Goal: Task Accomplishment & Management: Manage account settings

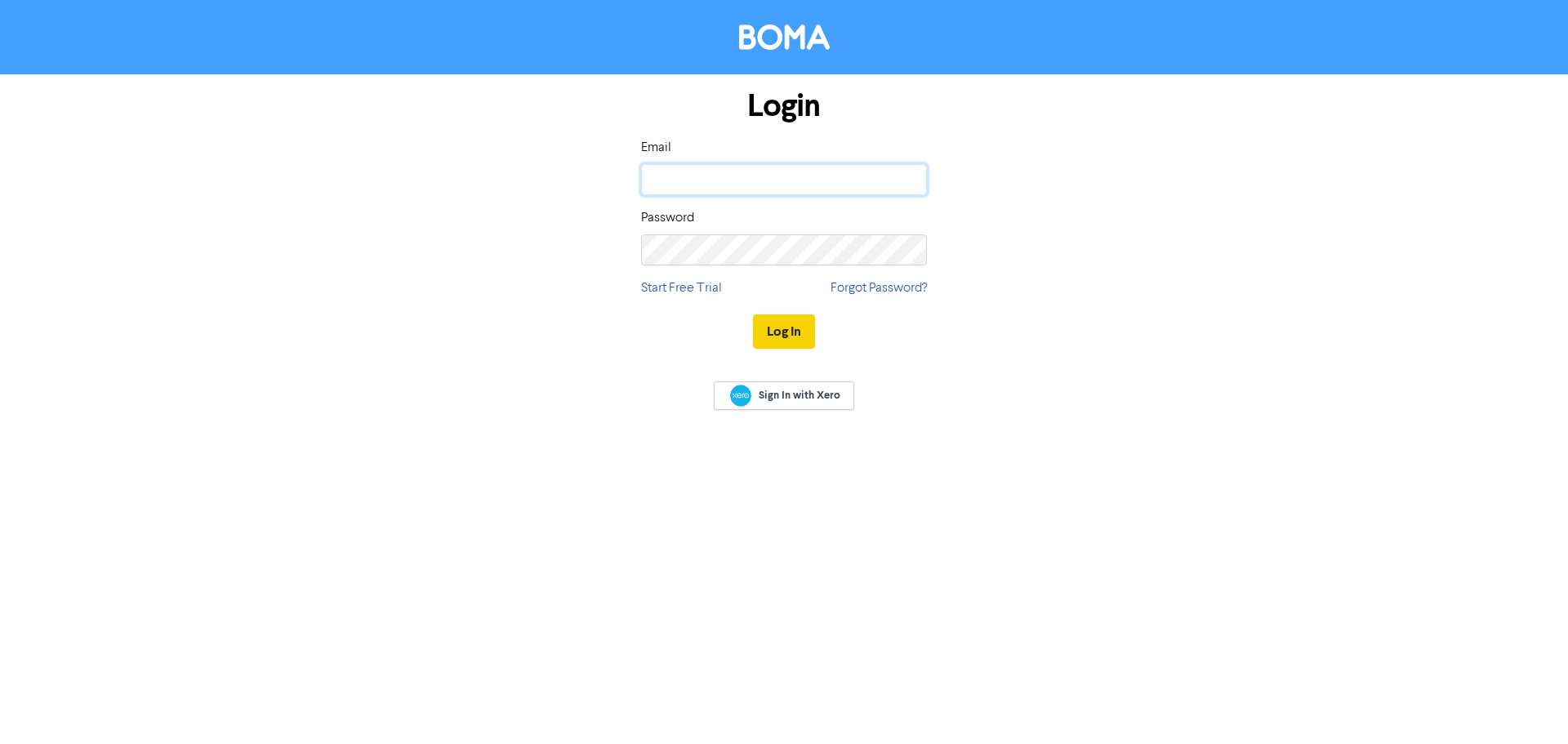
type input "[EMAIL_ADDRESS][DOMAIN_NAME]"
click at [800, 342] on button "Log In" at bounding box center [784, 332] width 62 height 34
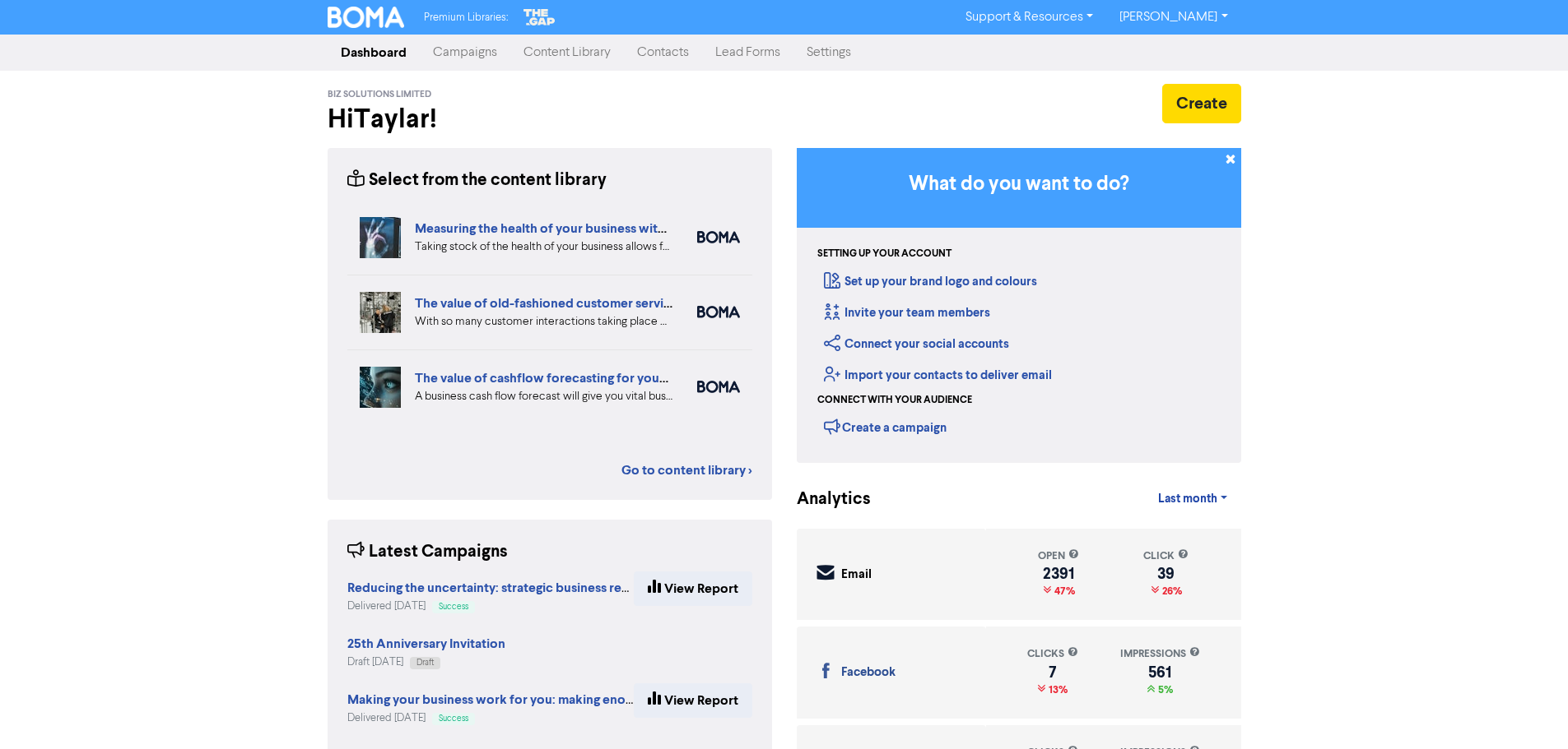
click at [644, 55] on link "Contacts" at bounding box center [662, 53] width 78 height 33
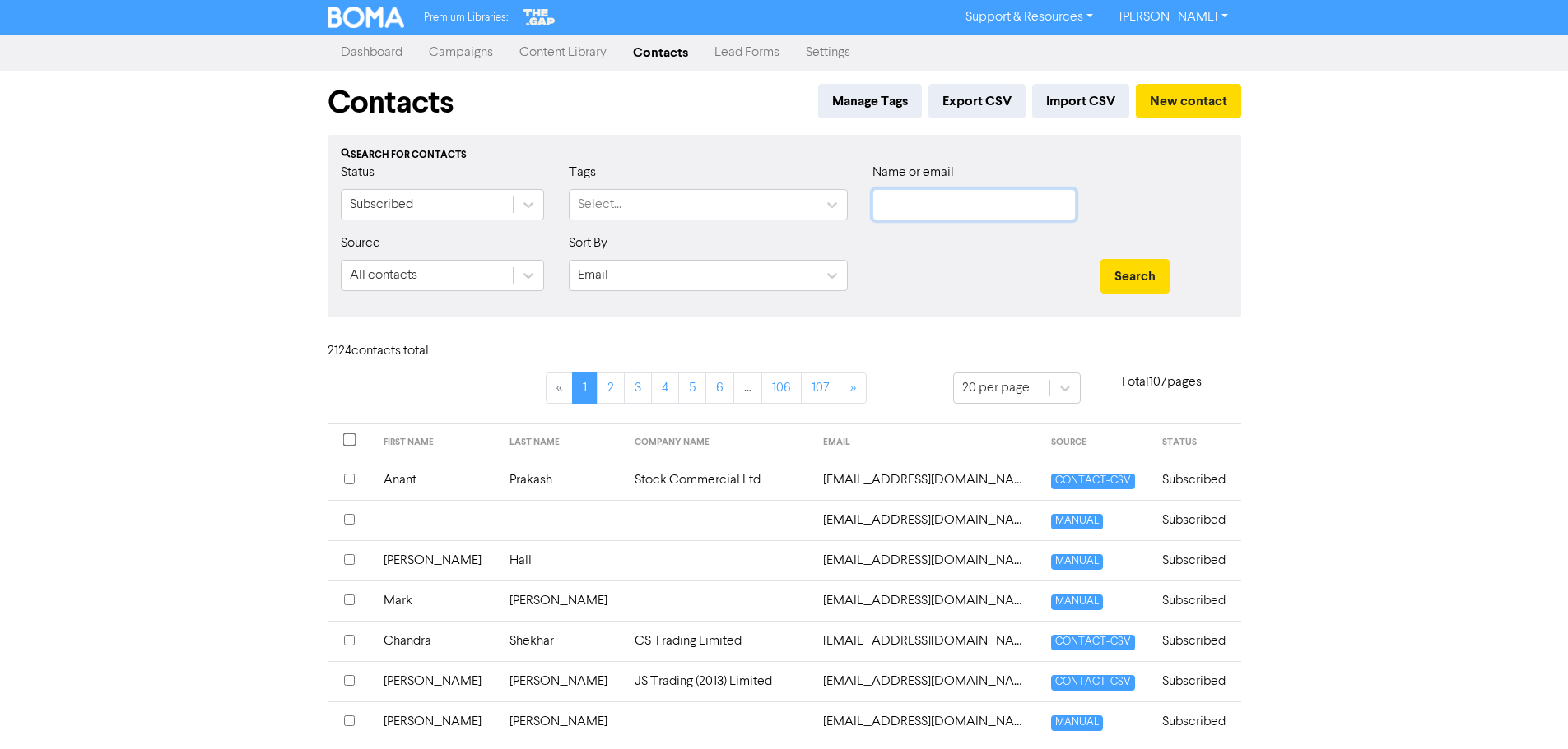
click at [987, 202] on input "text" at bounding box center [973, 205] width 203 height 32
type input "v"
click at [479, 60] on link "Campaigns" at bounding box center [460, 53] width 90 height 33
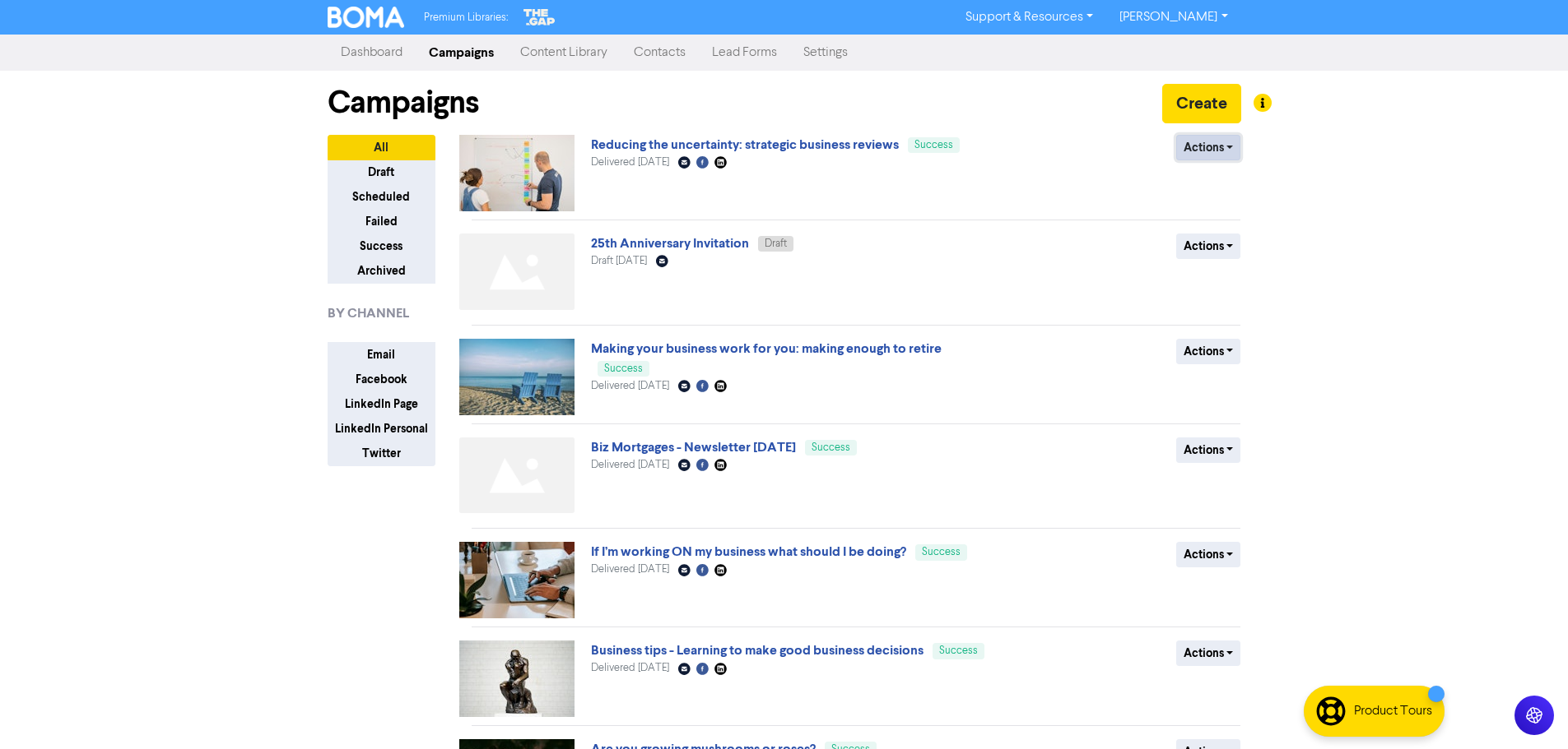
click at [1201, 151] on button "Actions" at bounding box center [1209, 148] width 65 height 26
click at [1207, 184] on button "Duplicate" at bounding box center [1241, 182] width 130 height 27
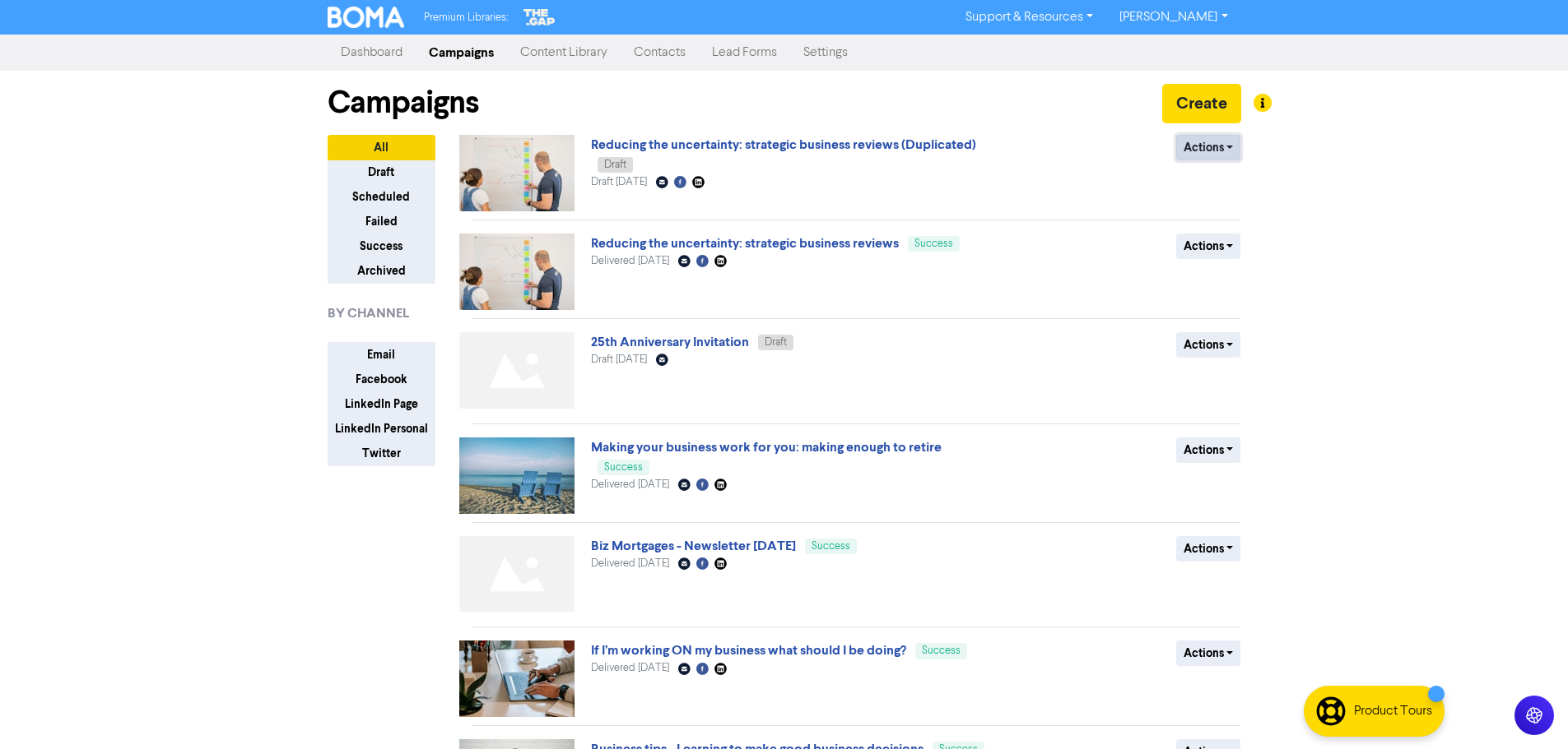
click at [1213, 143] on button "Actions" at bounding box center [1209, 148] width 65 height 26
click at [1214, 242] on button "Rename" at bounding box center [1241, 235] width 130 height 27
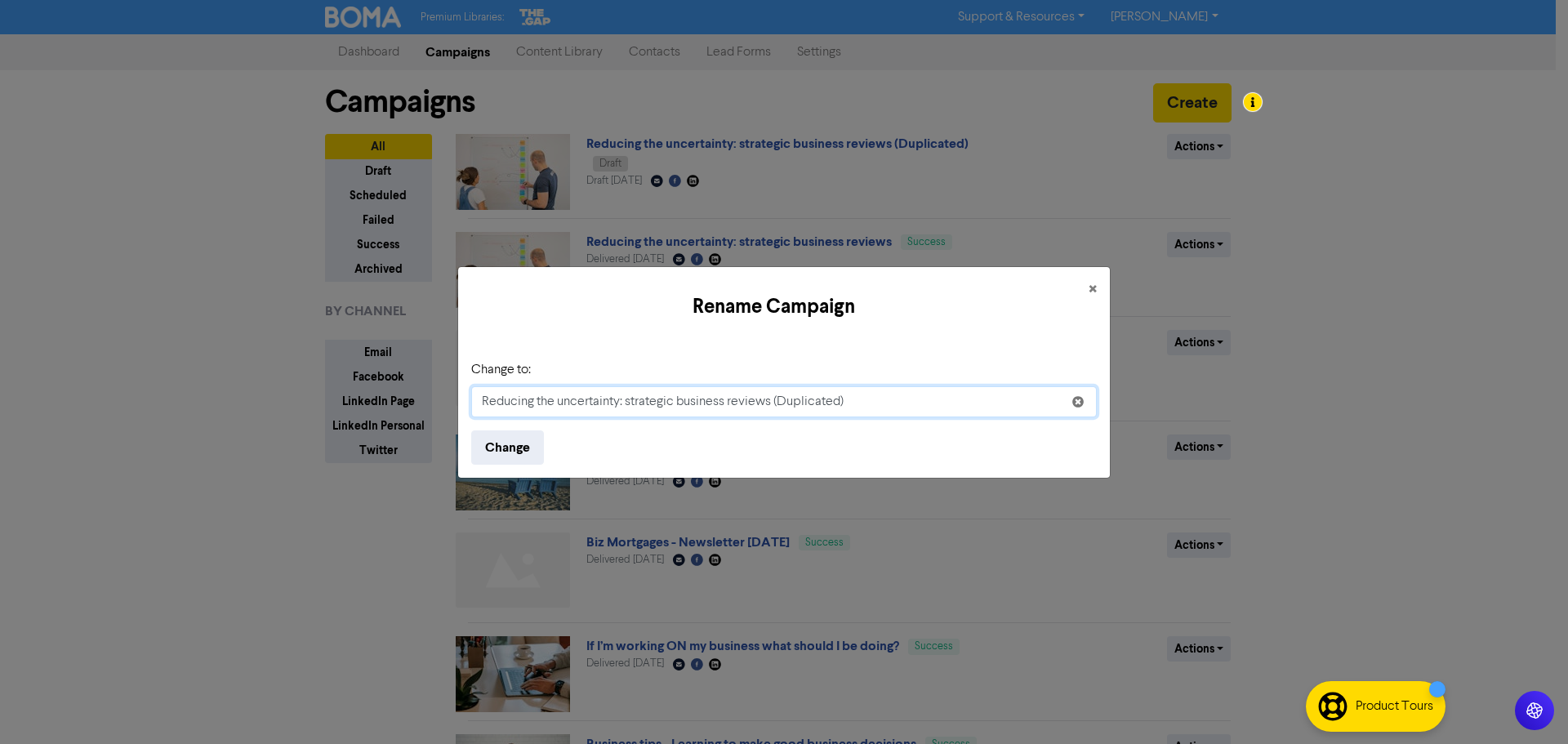
drag, startPoint x: 851, startPoint y: 406, endPoint x: 273, endPoint y: 421, distance: 578.2
click at [273, 421] on div "Rename Campaign × Change to: Reducing the uncertainty: strategic business revie…" at bounding box center [784, 372] width 1568 height 744
paste input "[DATE] Tax Bill - key changes proposed"
type input "[DATE] Tax Bill - key changes proposed"
click at [485, 443] on button "Change" at bounding box center [508, 448] width 73 height 34
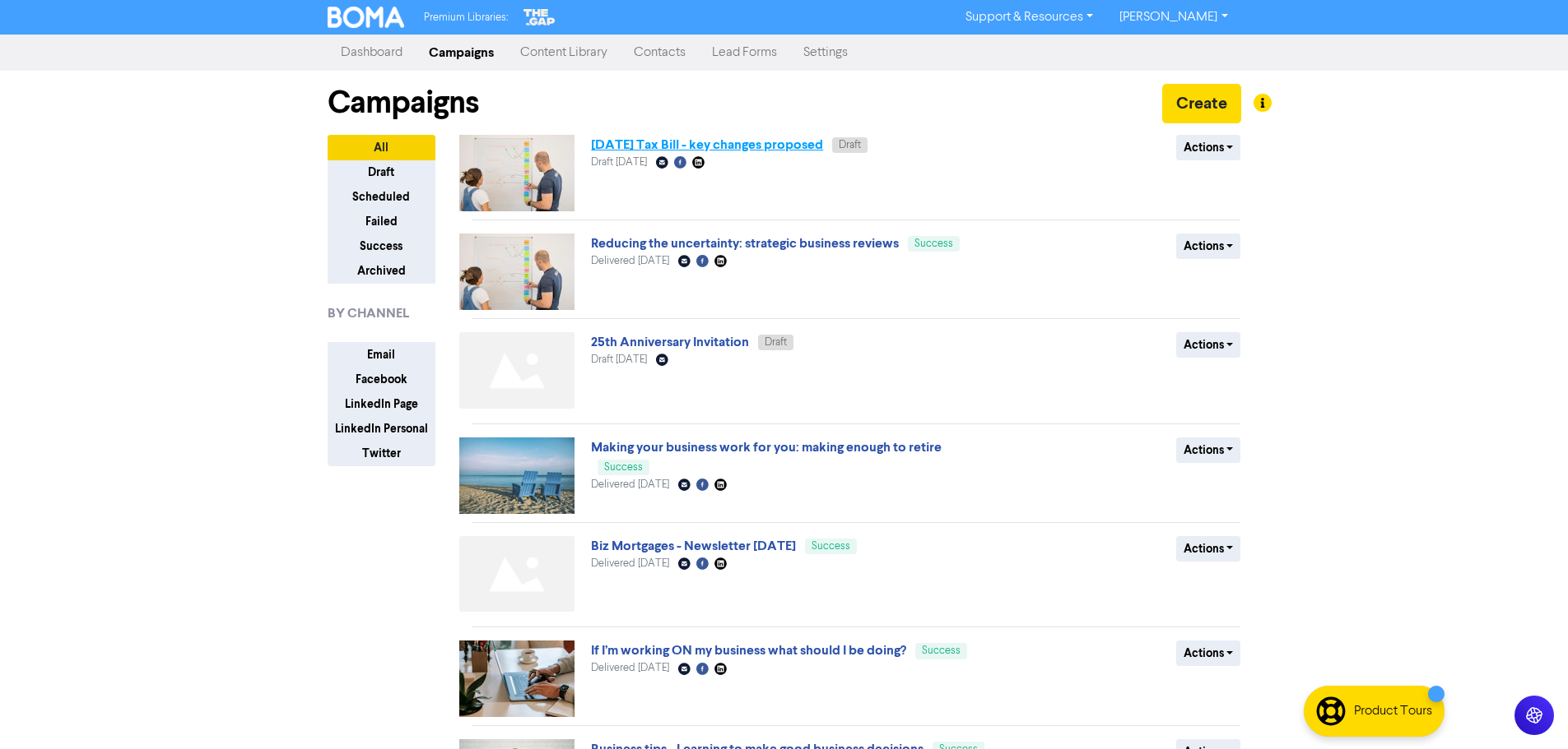
click at [764, 149] on link "[DATE] Tax Bill - key changes proposed" at bounding box center [707, 145] width 232 height 17
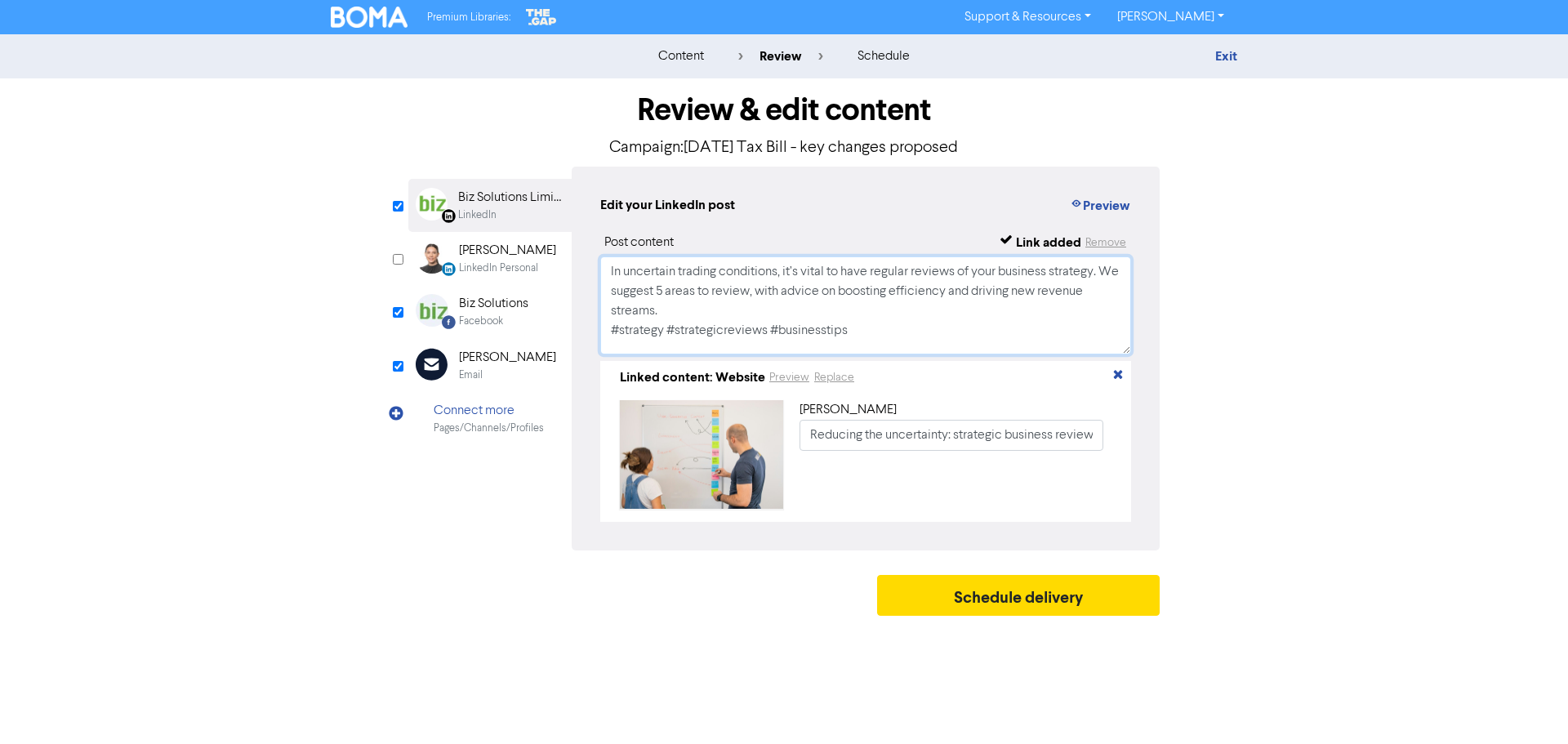
drag, startPoint x: 493, startPoint y: 233, endPoint x: 350, endPoint y: 170, distance: 156.3
click at [349, 171] on div "Review & edit content Campaign: [DATE] Tax Bill - key changes proposed LinkedIn…" at bounding box center [784, 351] width 932 height 546
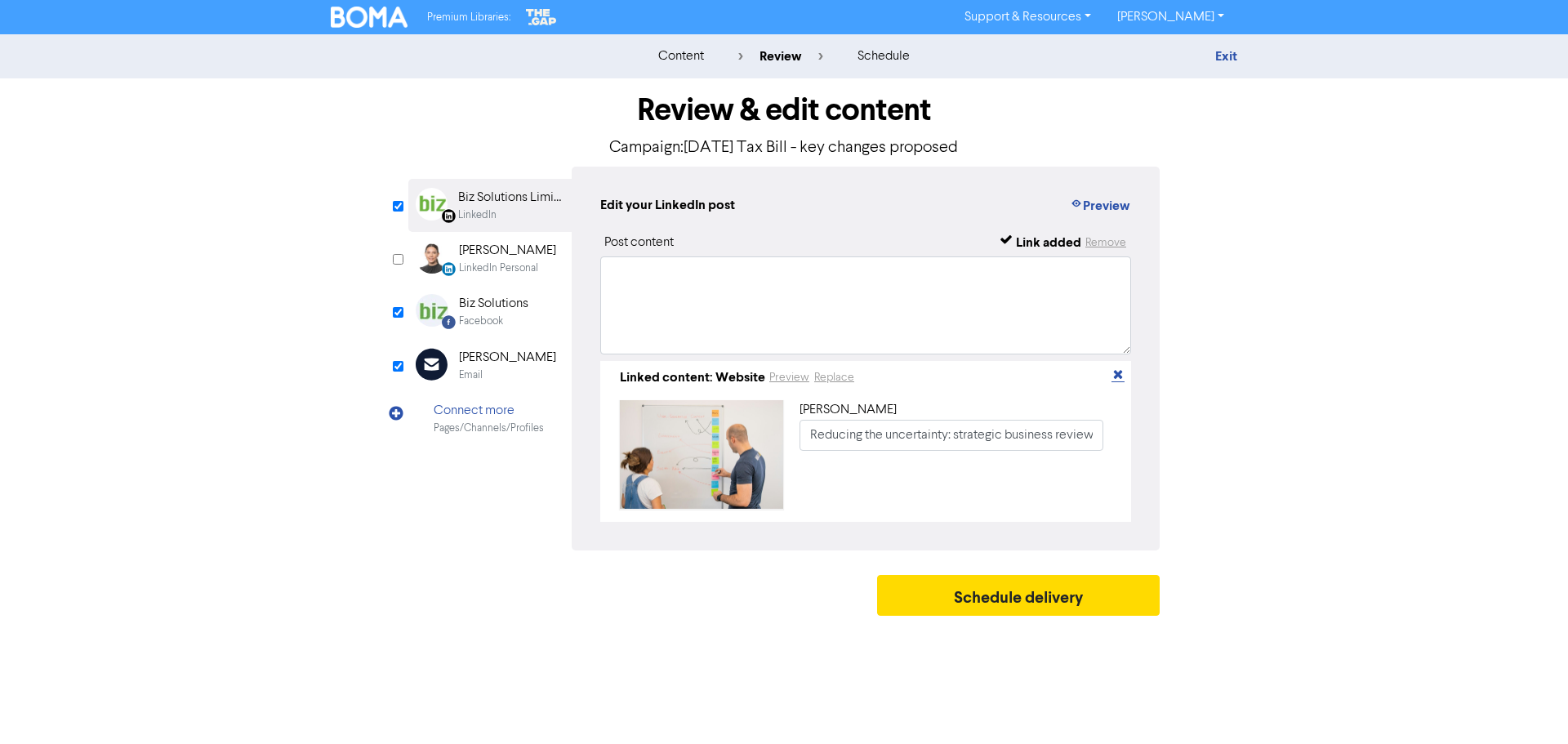
click at [1119, 376] on icon "button" at bounding box center [1117, 377] width 13 height 13
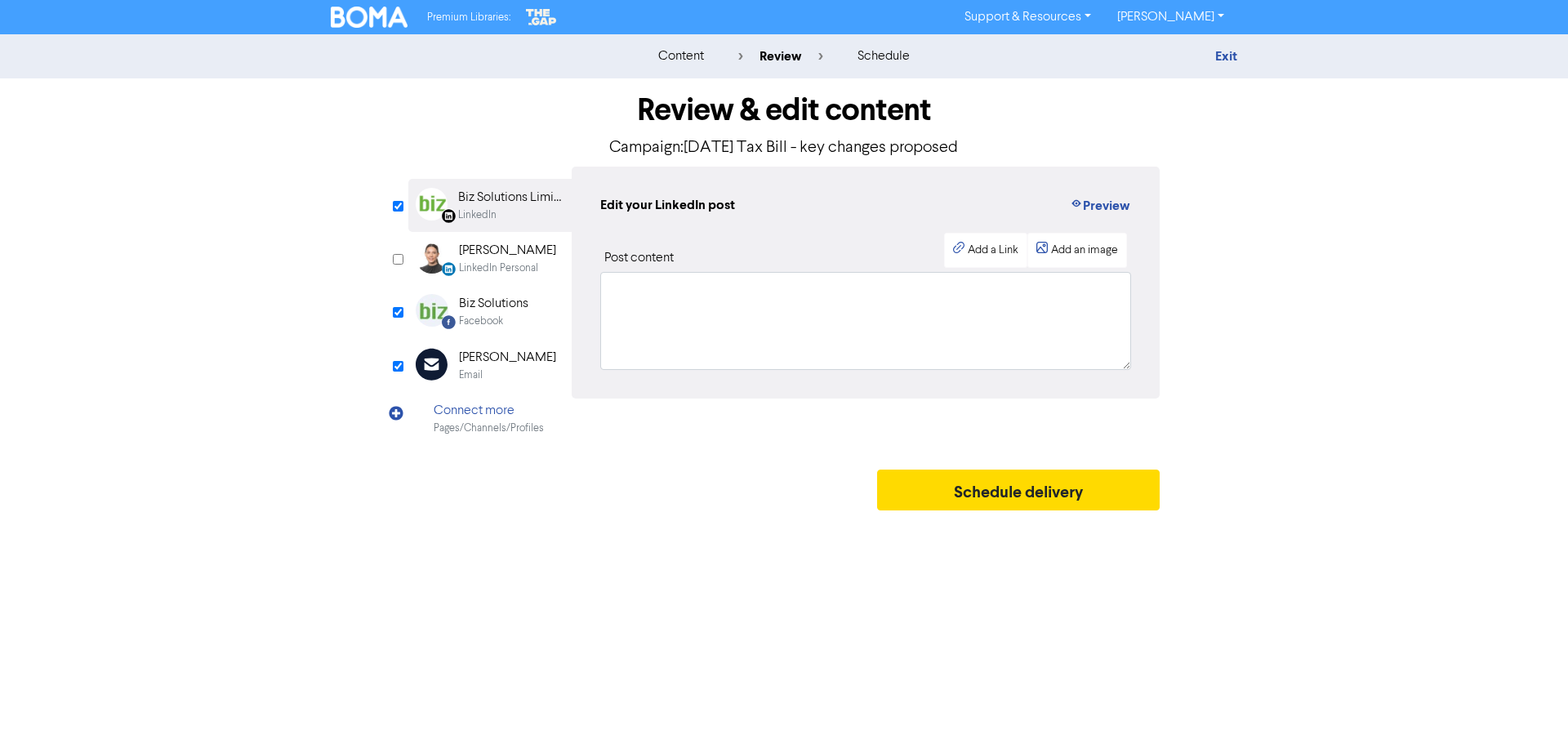
click at [491, 321] on div "Facebook" at bounding box center [481, 322] width 44 height 16
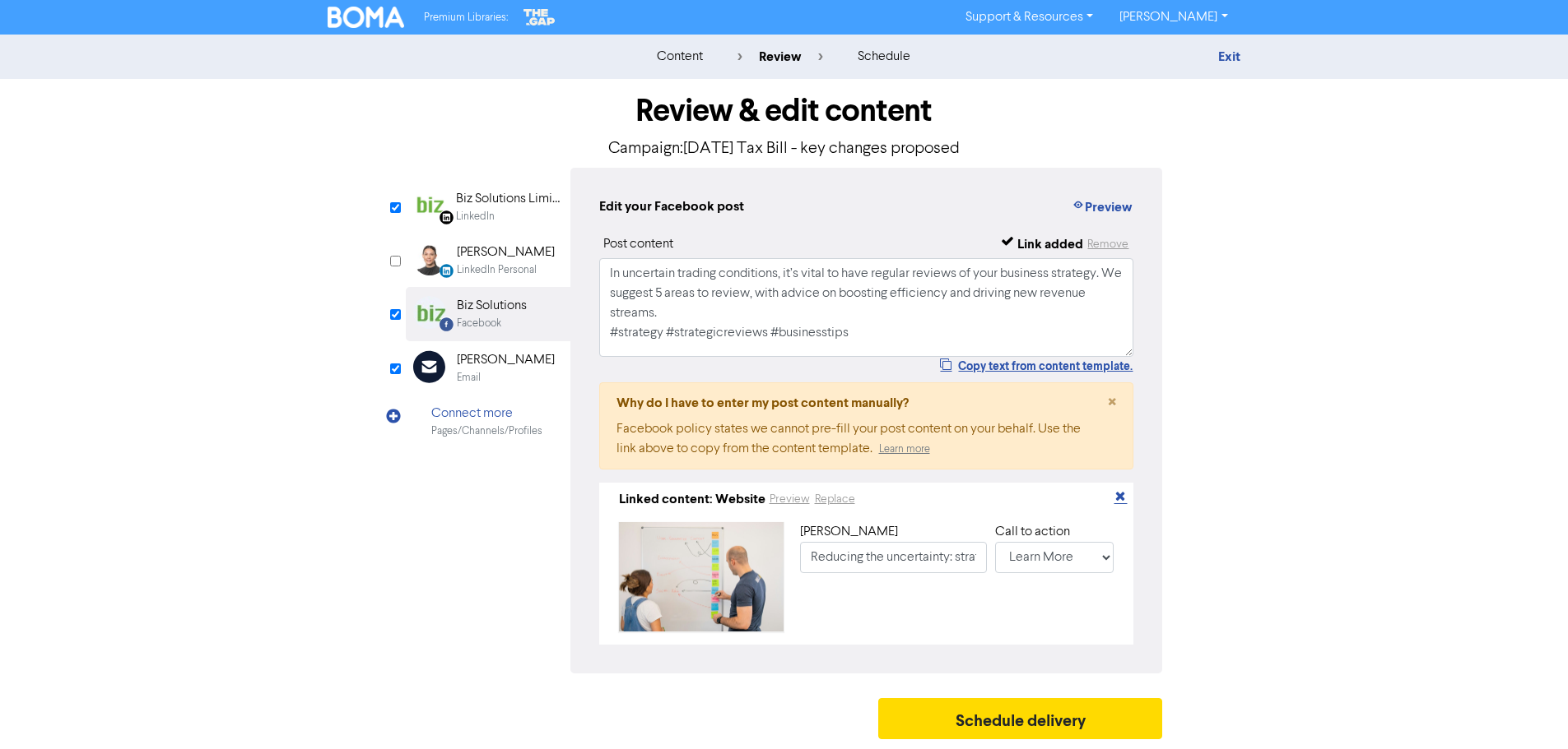
drag, startPoint x: 1118, startPoint y: 496, endPoint x: 1104, endPoint y: 487, distance: 16.6
click at [1115, 497] on icon "button" at bounding box center [1120, 498] width 13 height 13
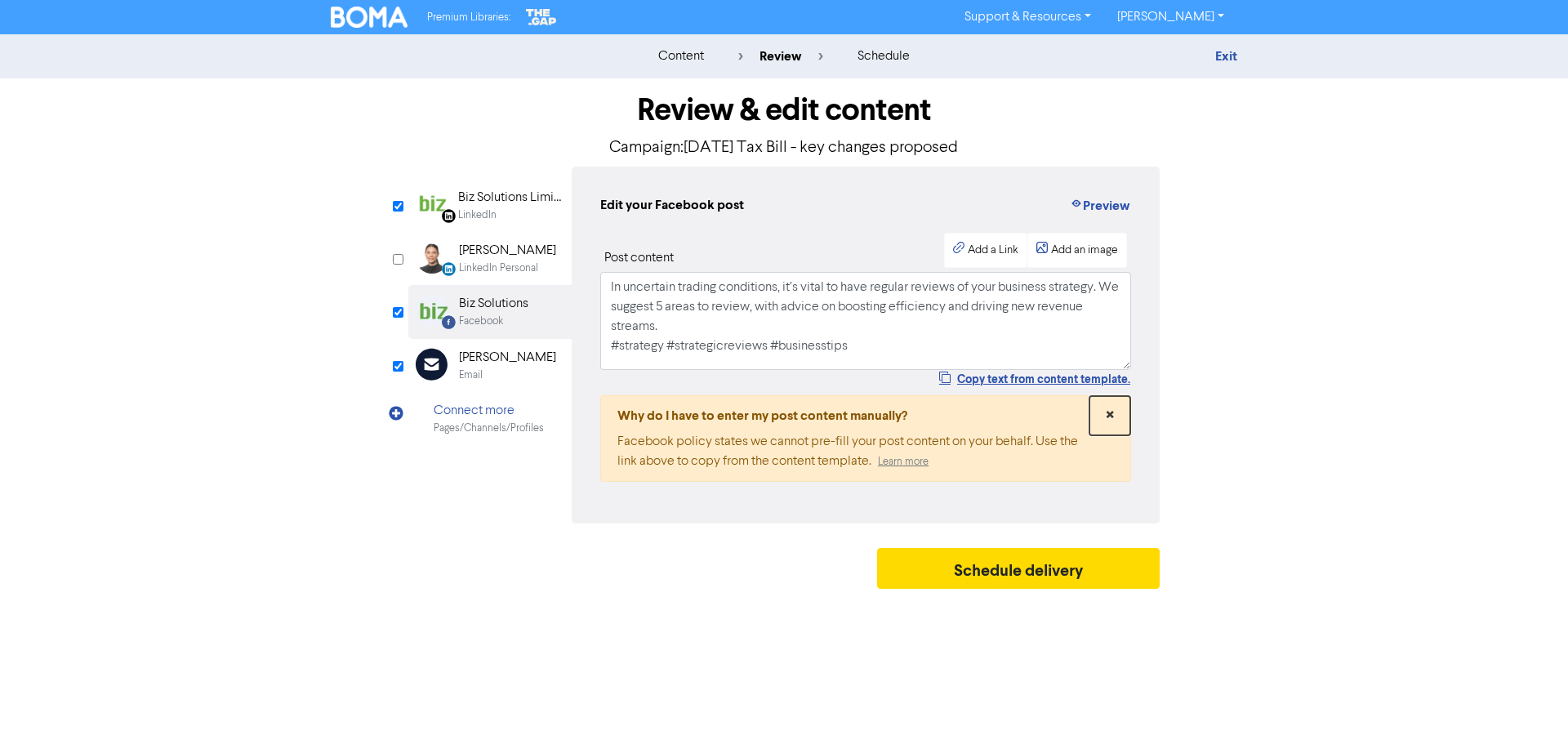
click at [1108, 410] on span "×" at bounding box center [1110, 415] width 8 height 25
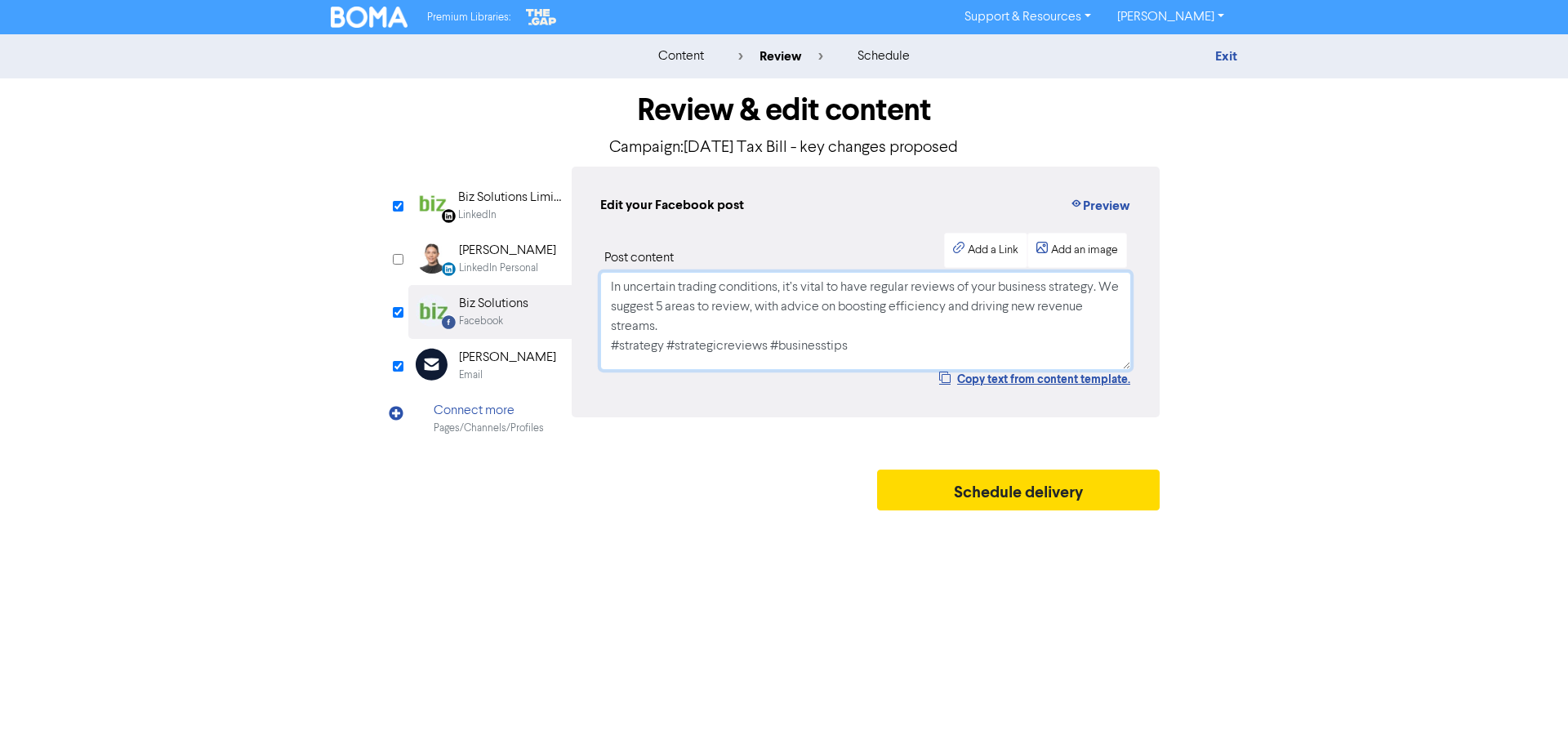
drag, startPoint x: 881, startPoint y: 343, endPoint x: 503, endPoint y: 148, distance: 425.3
click at [503, 148] on div "Review & edit content Campaign: [DATE] Tax Bill - key changes proposed LinkedIn…" at bounding box center [784, 299] width 776 height 441
type input "In uncertain trading conditions, it’s vital to have regular reviews of your bus…"
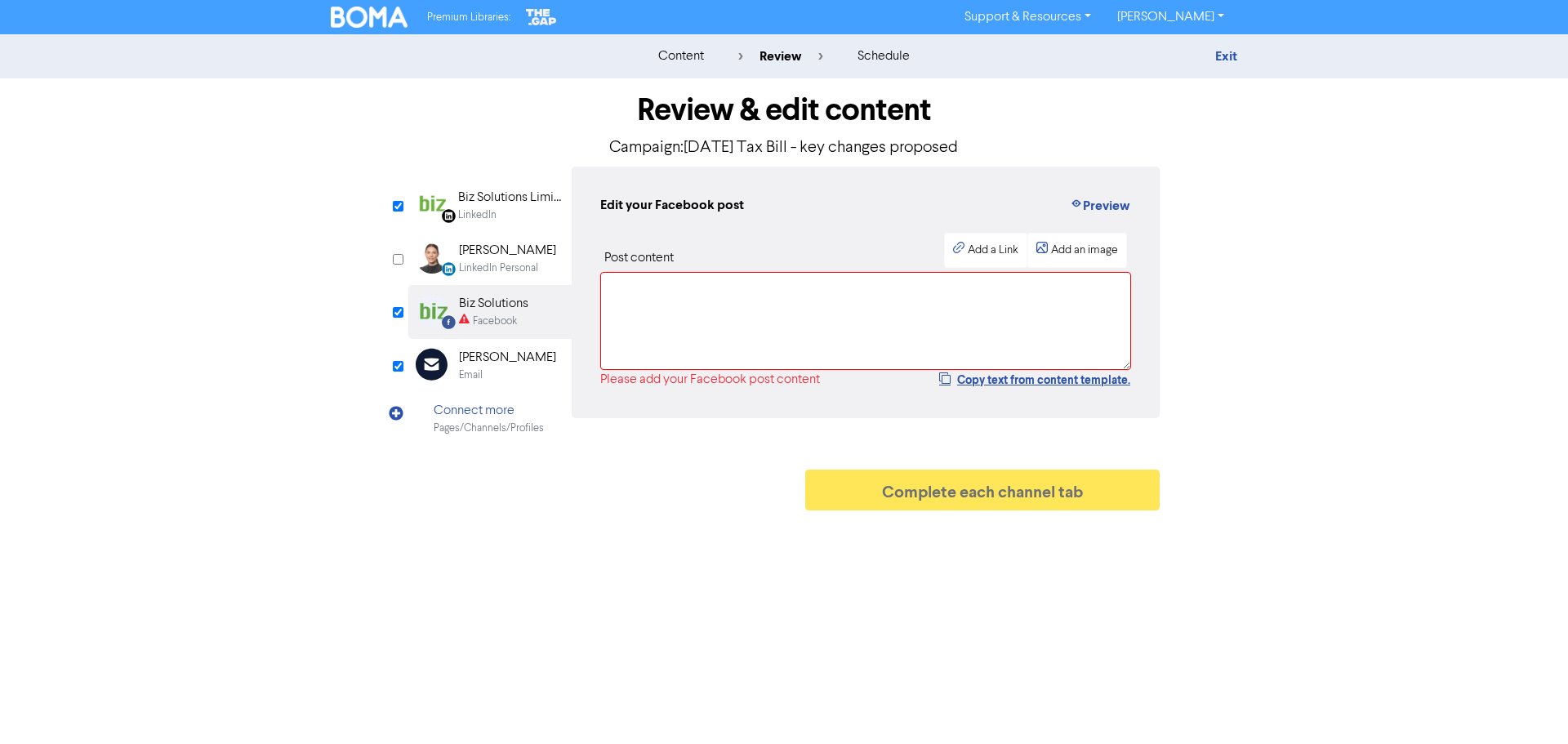
click at [491, 374] on div "Email" at bounding box center [508, 376] width 97 height 16
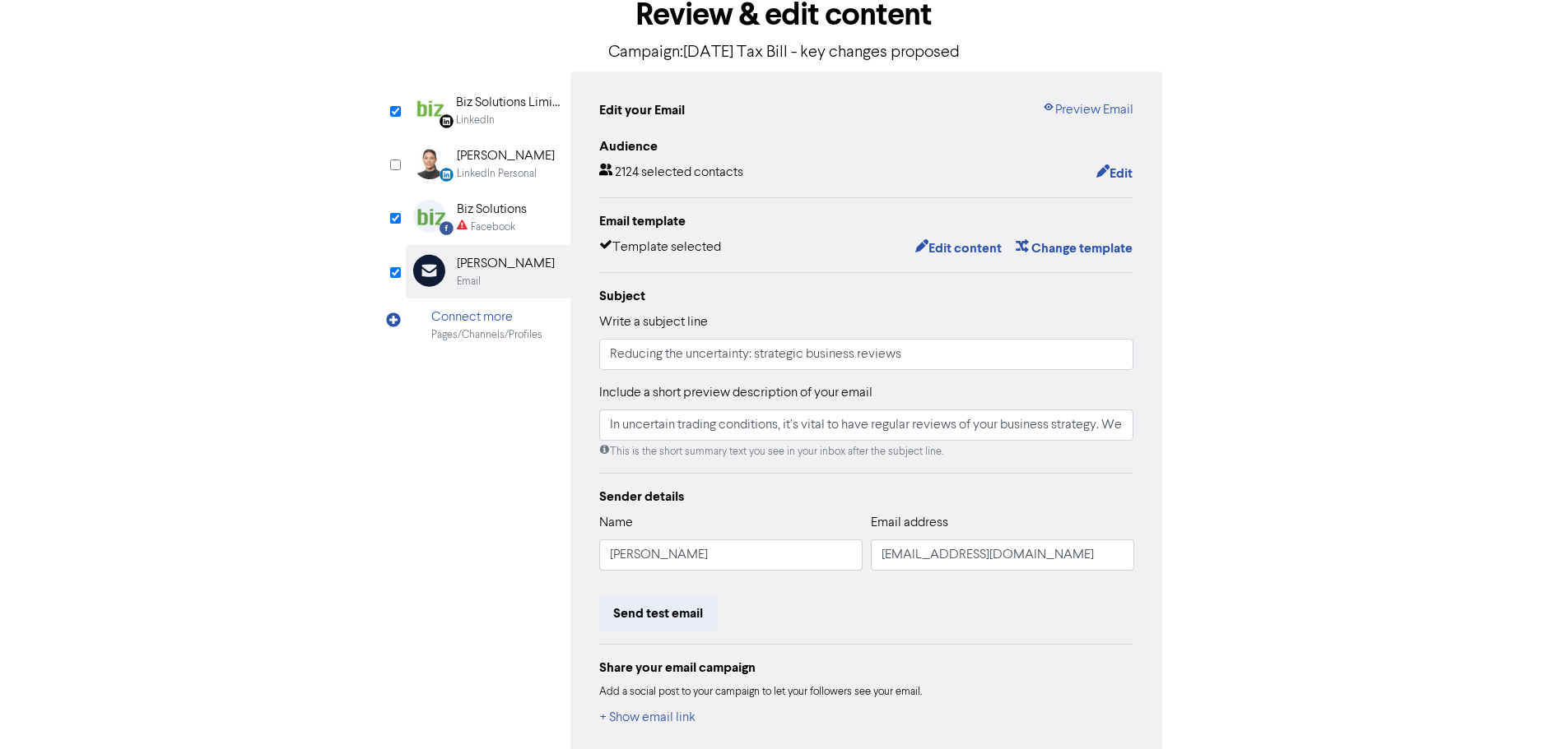
type input "In uncertain trading conditions, it’s vital to have regular reviews of your bus…"
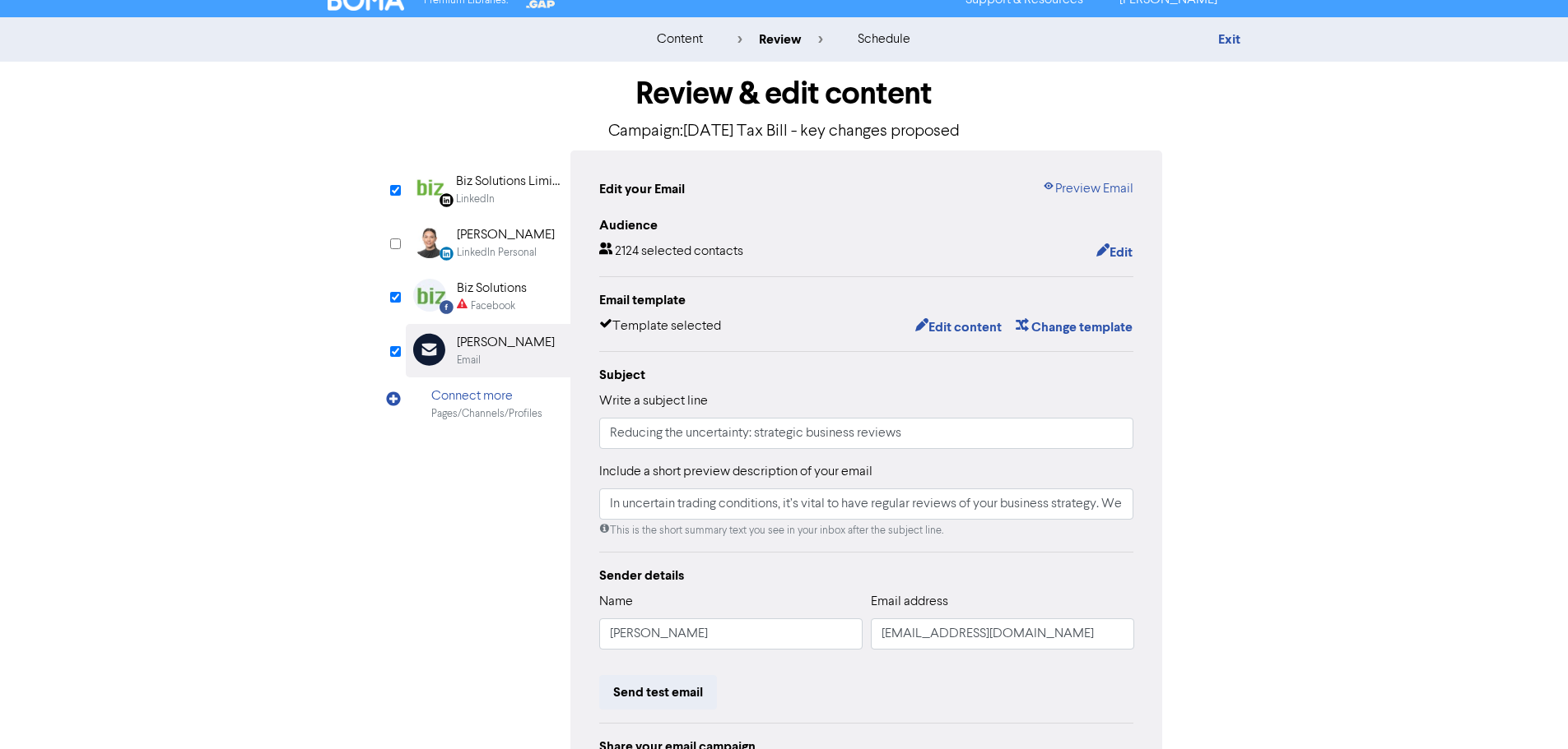
scroll to position [16, 0]
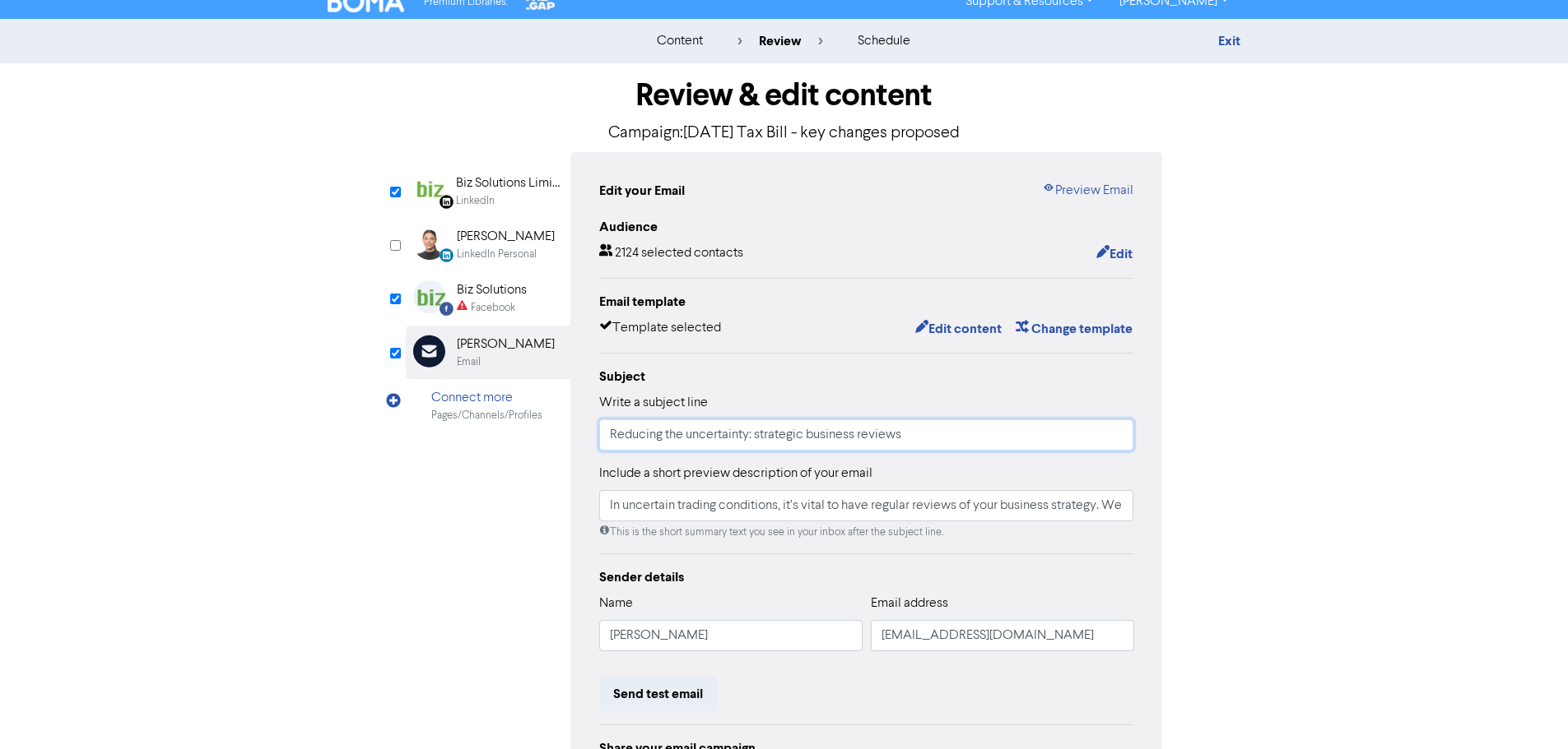
drag, startPoint x: 931, startPoint y: 438, endPoint x: 120, endPoint y: 425, distance: 811.1
click at [120, 425] on div "content review schedule Exit Review & edit content Campaign: [DATE] Tax Bill - …" at bounding box center [784, 466] width 1568 height 894
type input "In uncertain trading conditions, it’s vital to have regular reviews of your bus…"
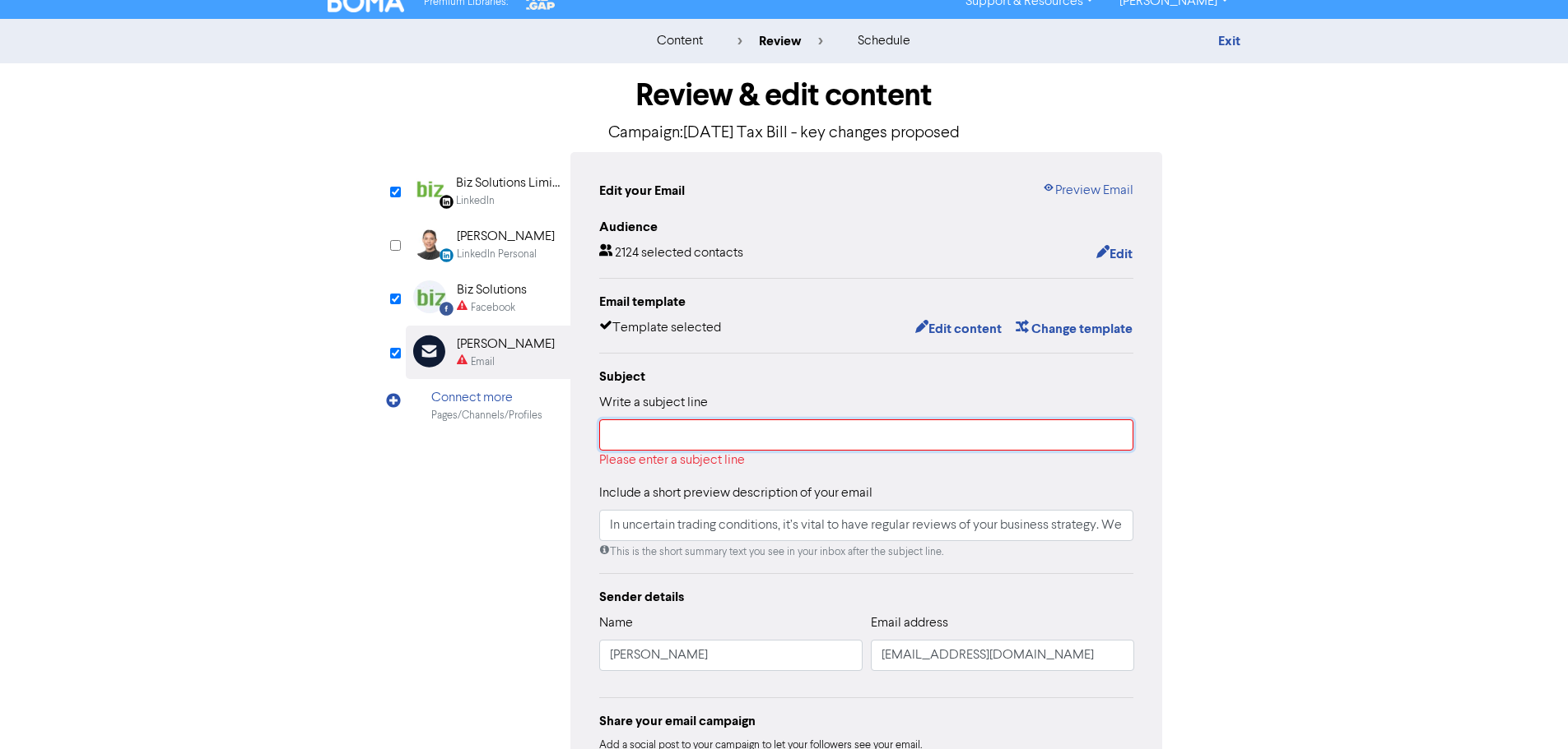
paste input "[DATE] Tax Bill - key changes proposed"
type input "[DATE] Tax Bill - key changes proposed"
type input "In uncertain trading conditions, it’s vital to have regular reviews of your bus…"
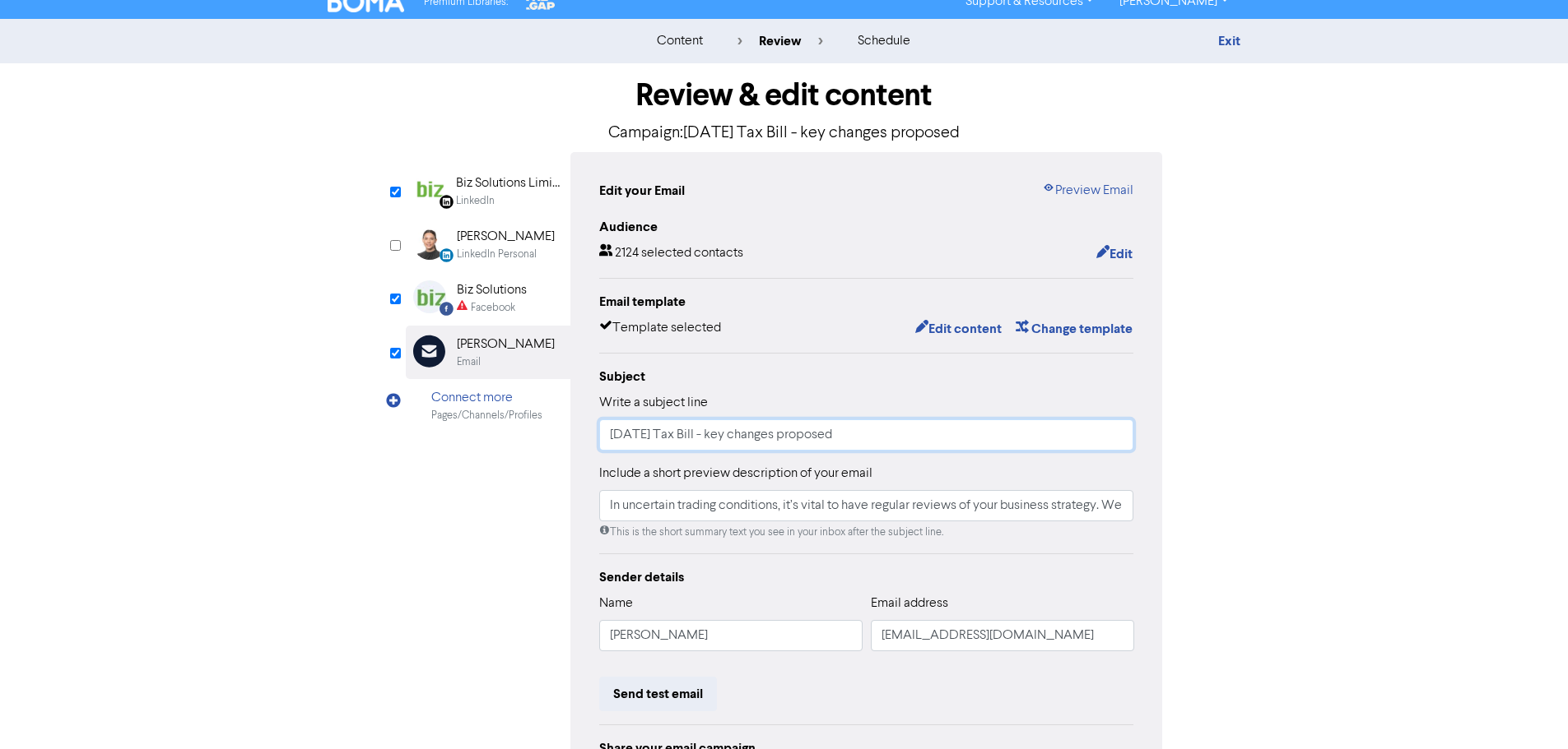
type input "[DATE] Tax Bill - key changes proposed"
click at [957, 511] on input "In uncertain trading conditions, it’s vital to have regular reviews of your bus…" at bounding box center [867, 506] width 535 height 32
paste input "[DATE] the Taxation (Annual Rates for 2025–26, Compliance Simplification, and R…"
type input "In [DATE] the Taxation (Annual Rates for 2025–26, Compliance Simplification, an…"
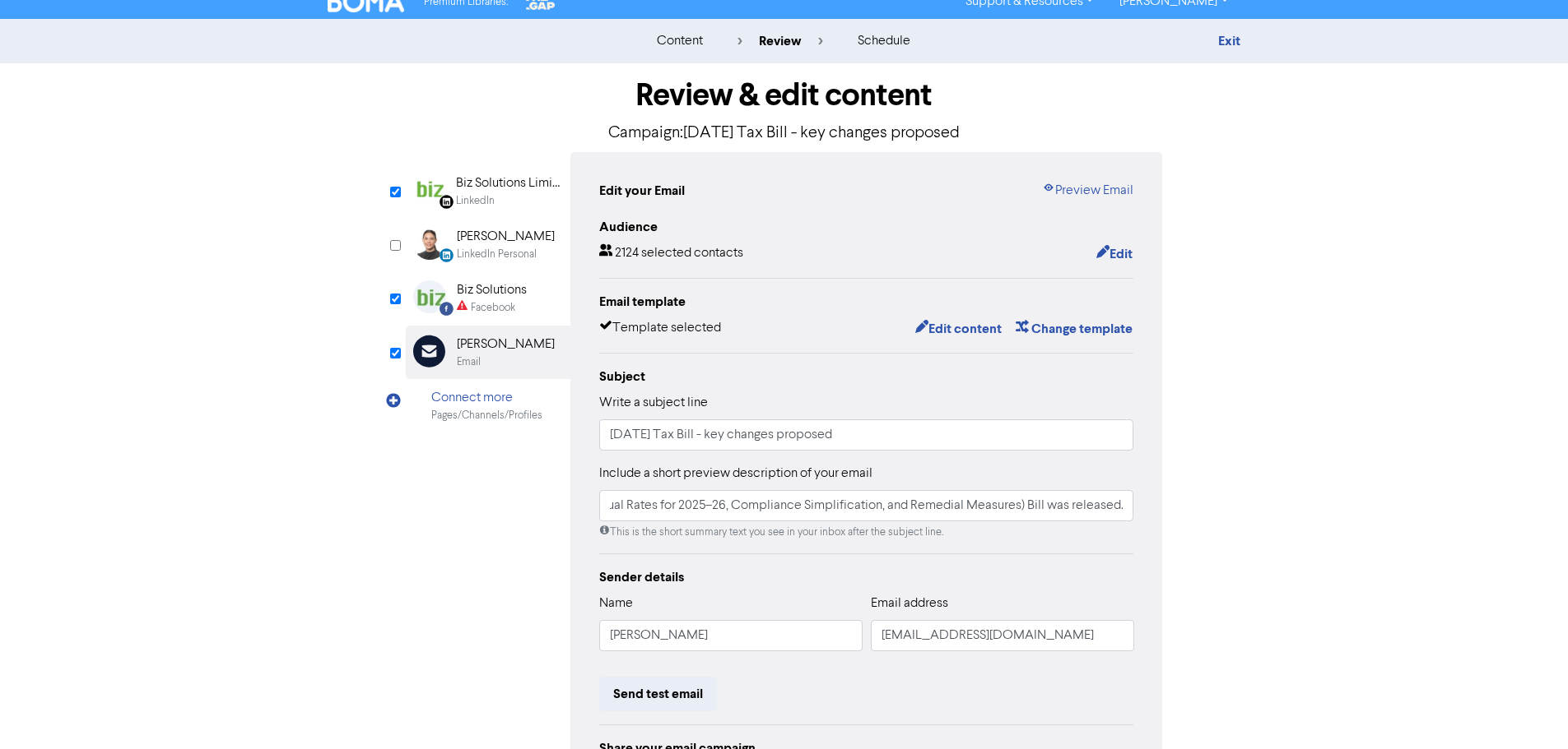
click at [1008, 577] on div "Sender details" at bounding box center [867, 578] width 535 height 20
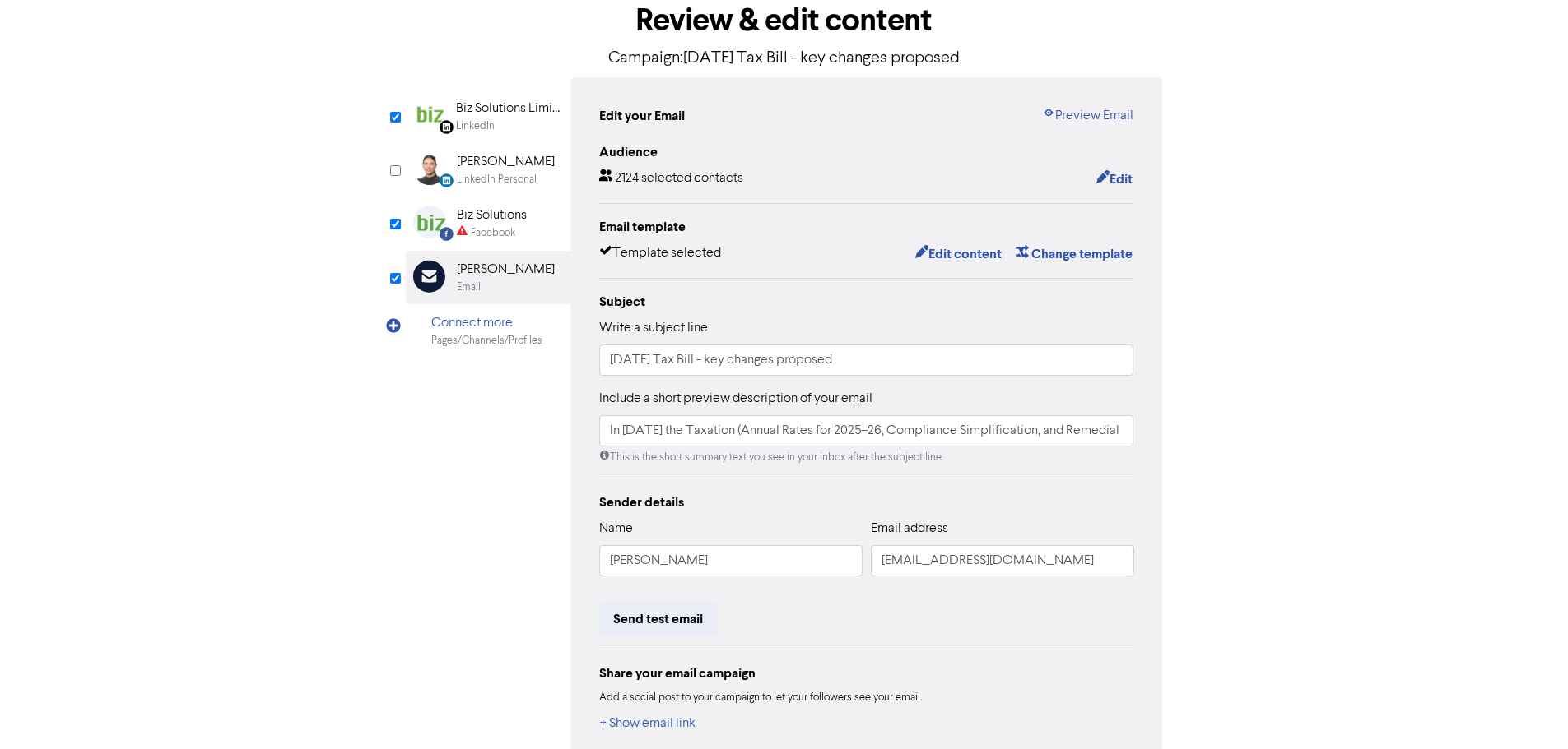
scroll to position [16, 0]
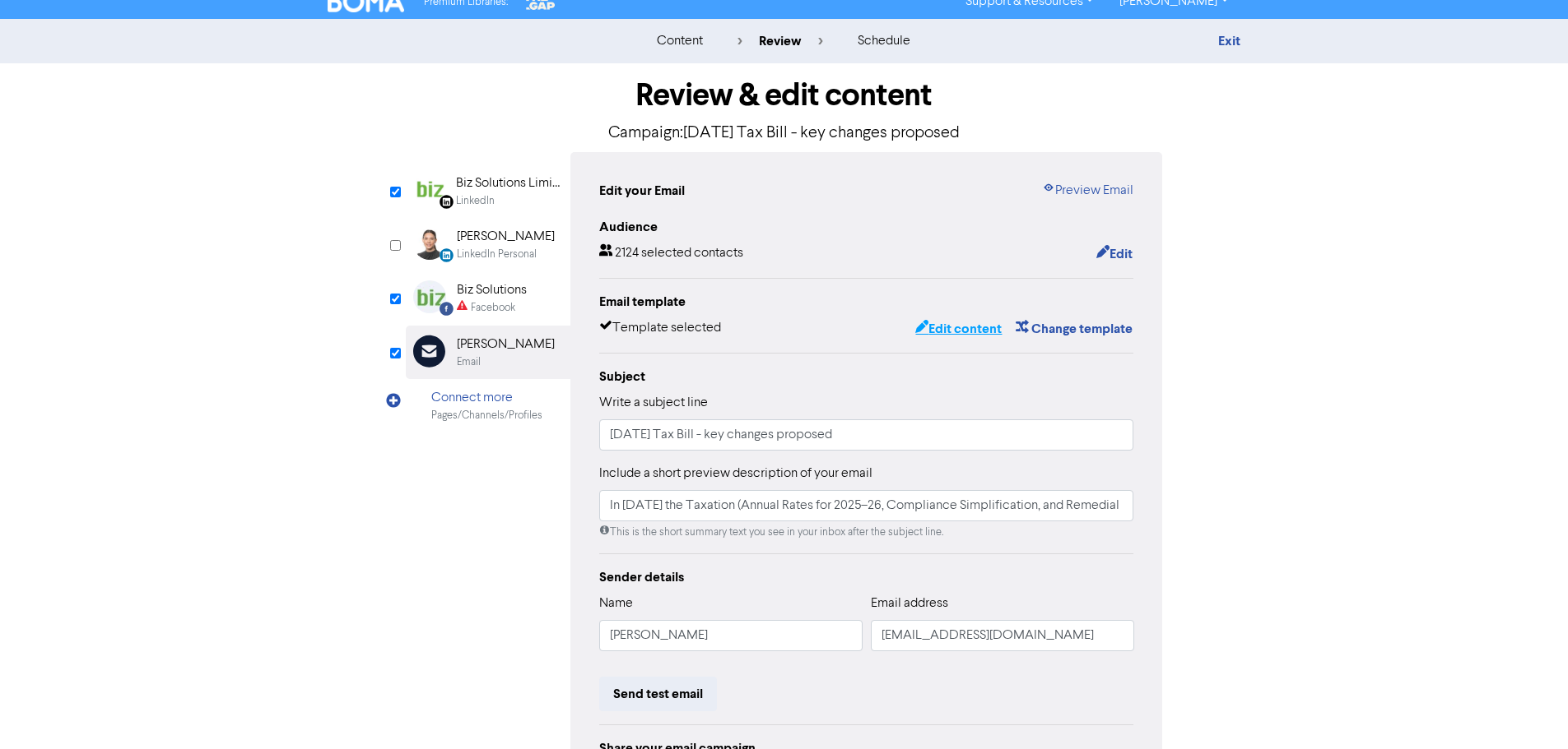
click at [934, 335] on button "Edit content" at bounding box center [958, 329] width 88 height 22
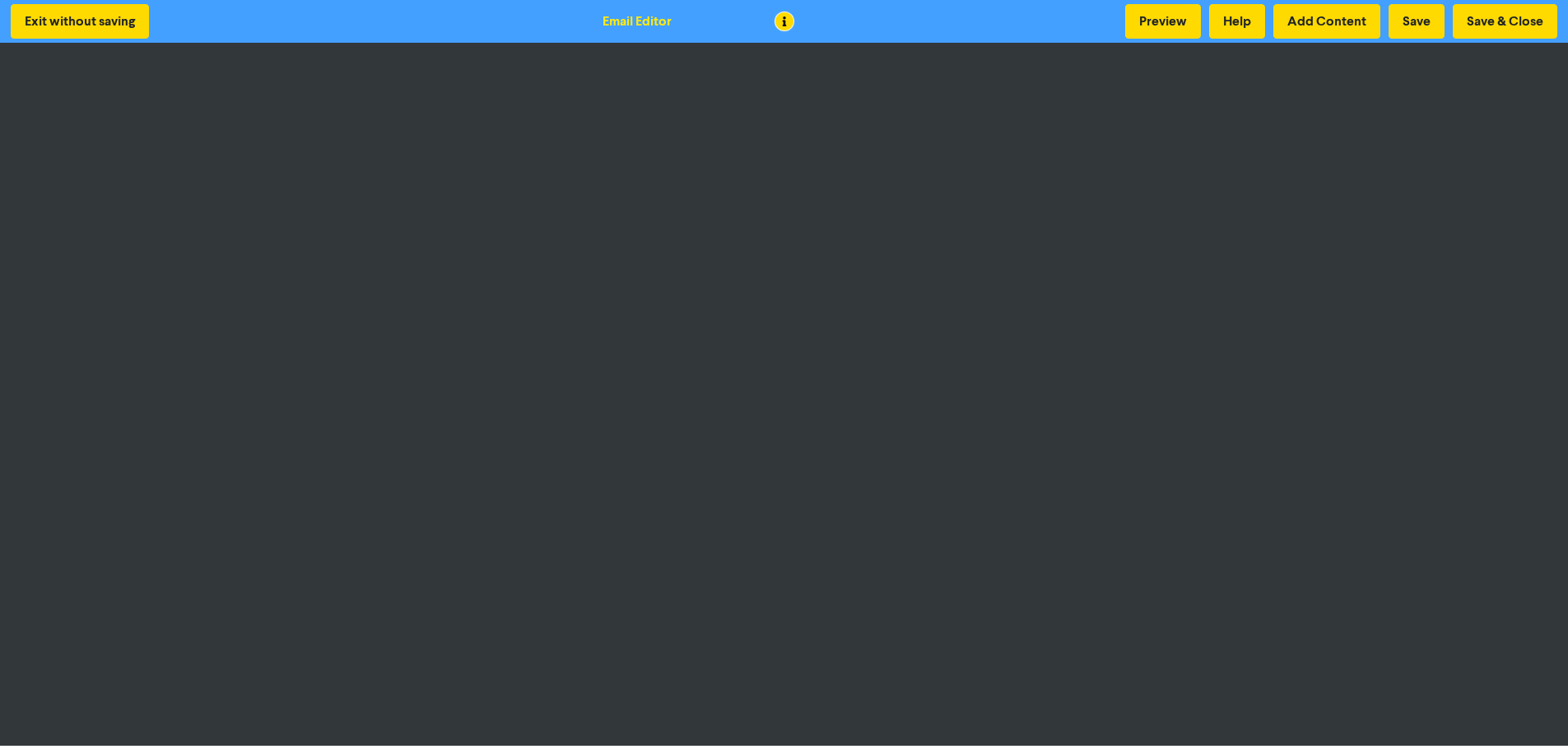
scroll to position [2, 0]
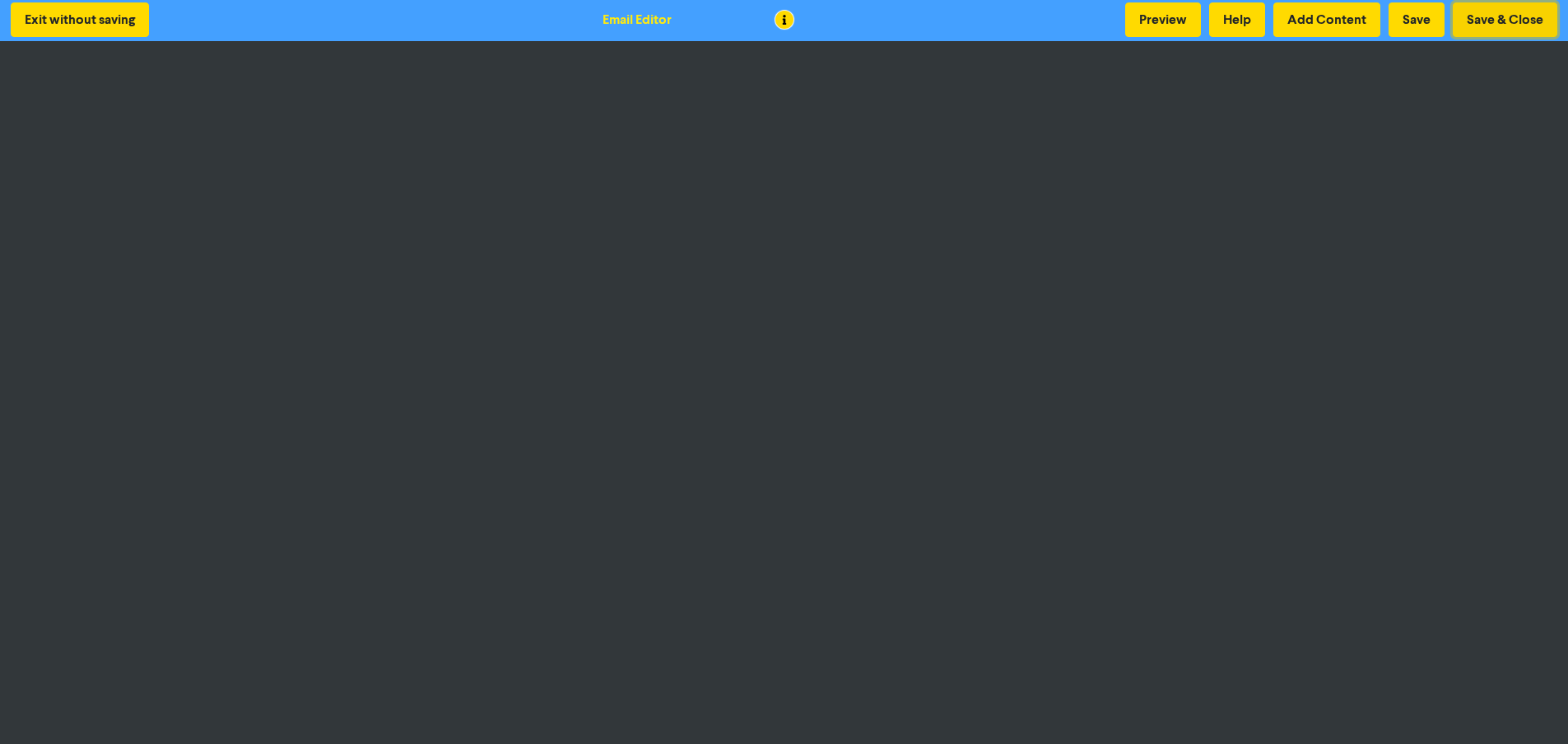
click at [1512, 11] on button "Save & Close" at bounding box center [1505, 19] width 104 height 35
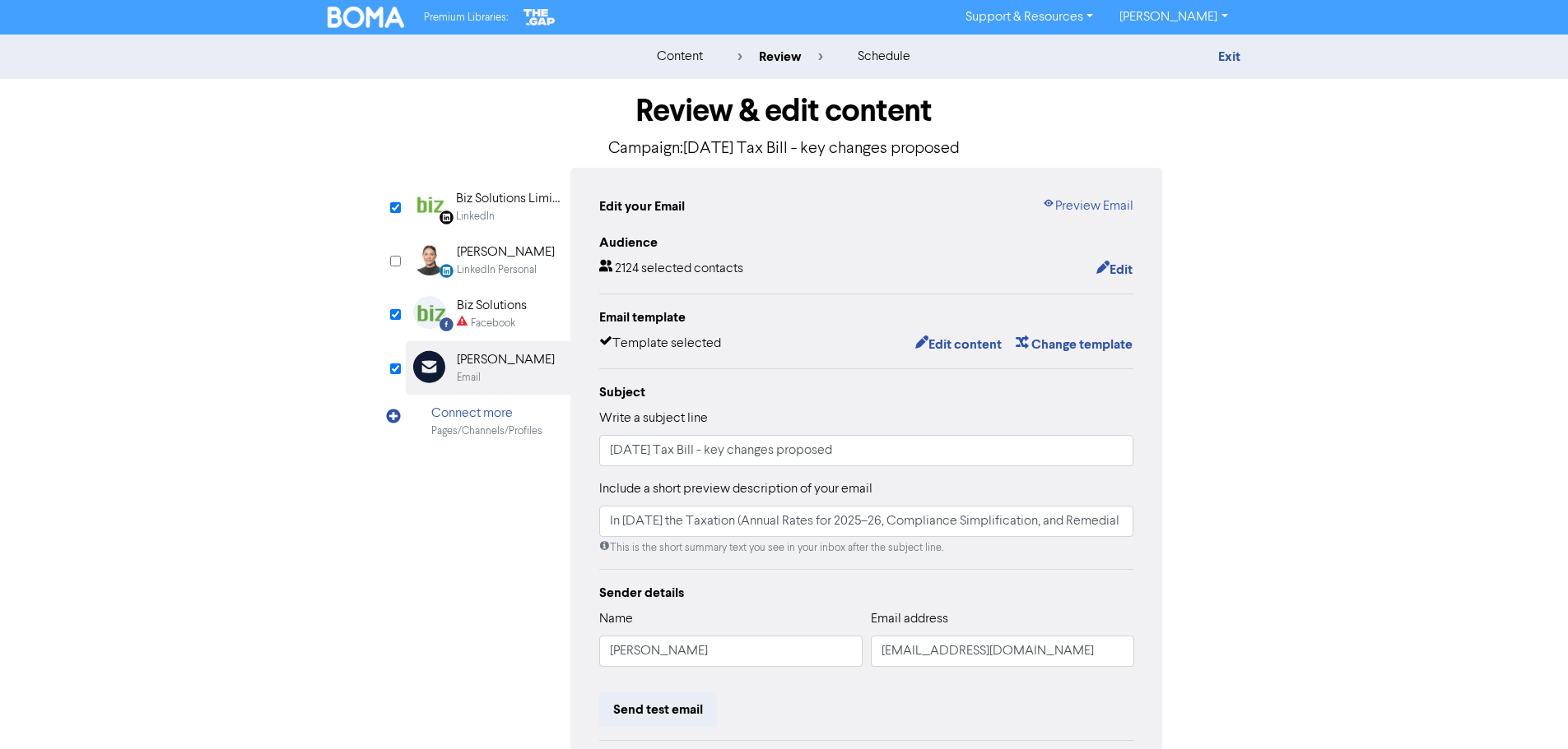
drag, startPoint x: 507, startPoint y: 328, endPoint x: 521, endPoint y: 333, distance: 14.9
click at [507, 328] on div "Facebook" at bounding box center [493, 324] width 45 height 16
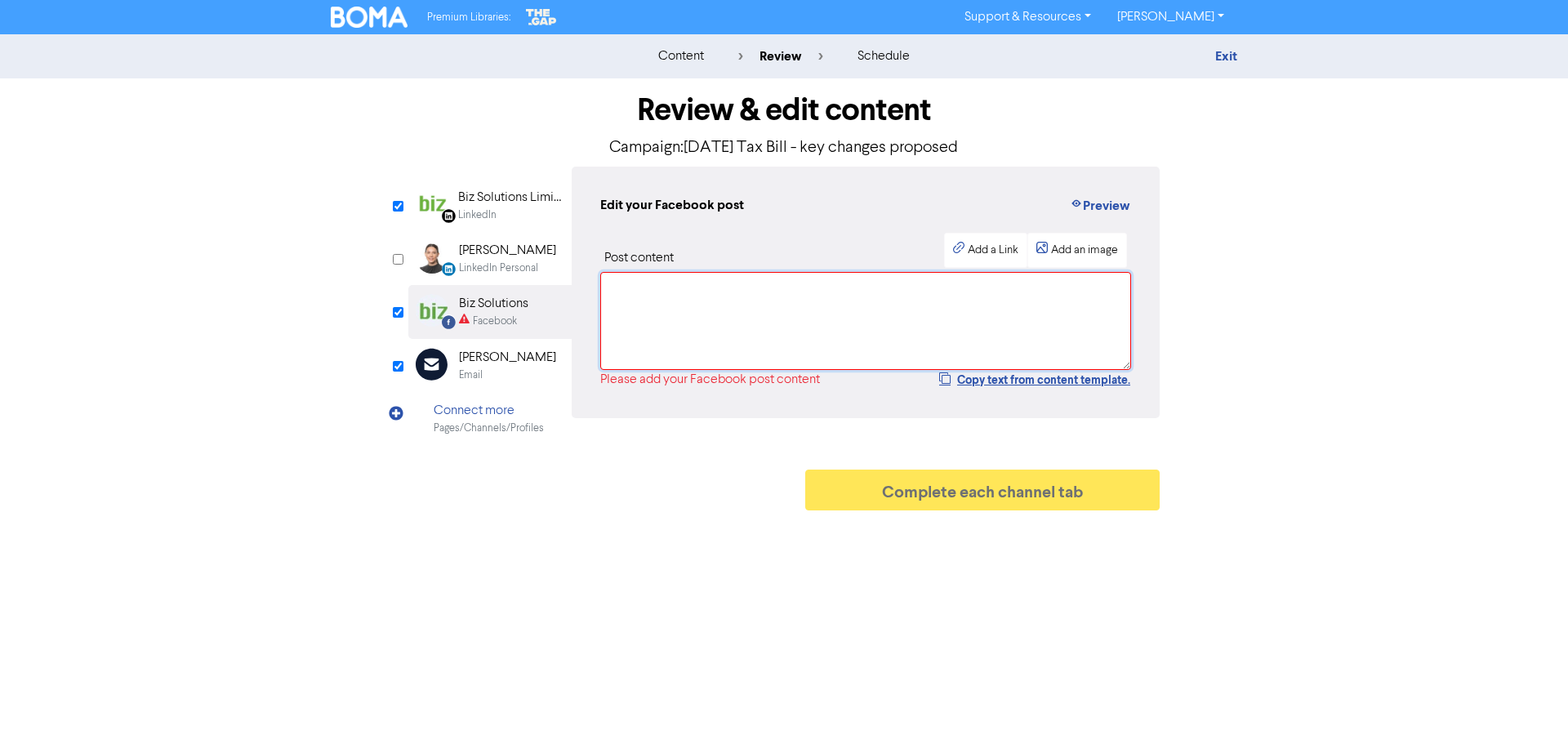
click at [857, 329] on textarea at bounding box center [866, 322] width 531 height 98
paste textarea "ChatGPT said: [DATE] Tax Bill proposes major updates including Investment Boost…"
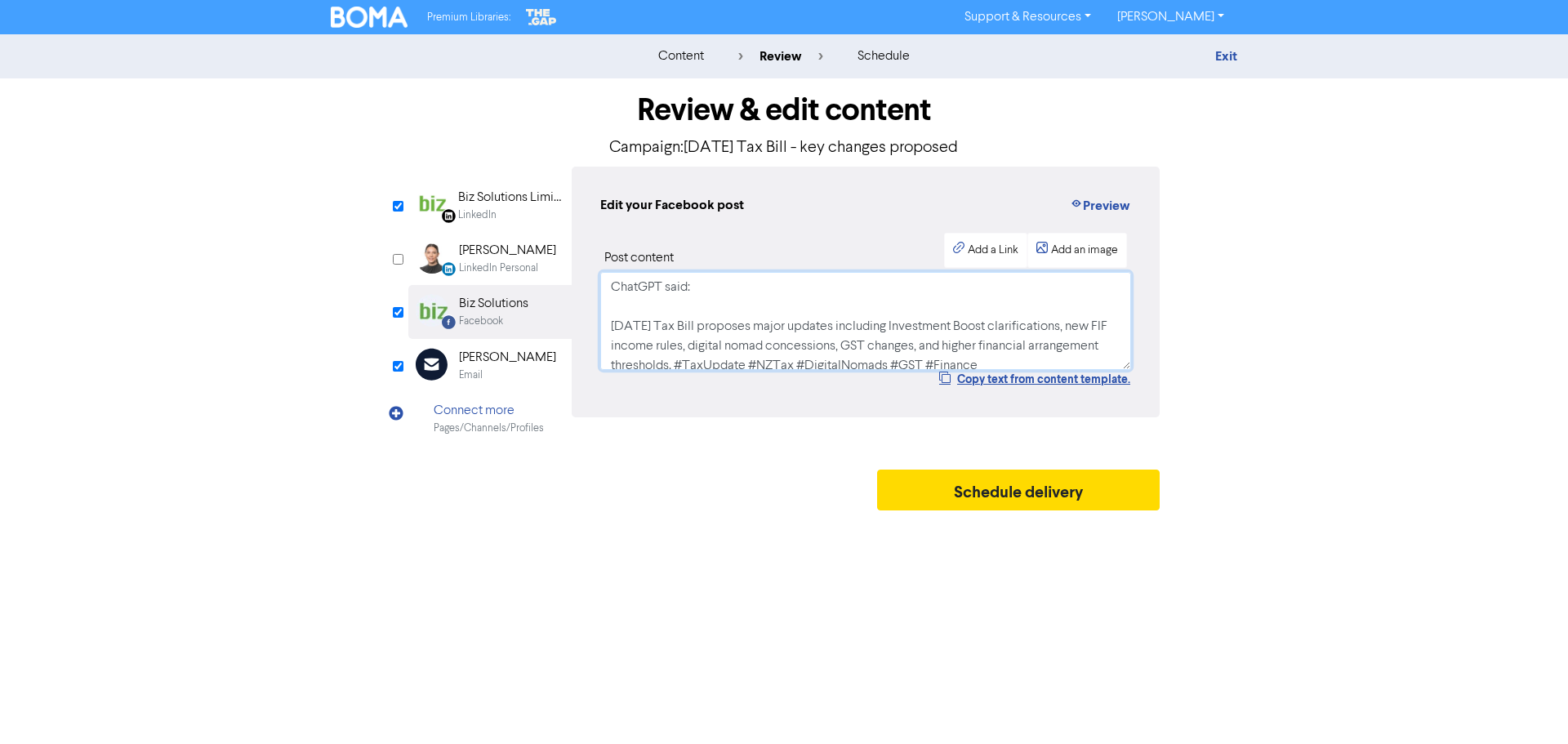
drag, startPoint x: 739, startPoint y: 286, endPoint x: 572, endPoint y: 279, distance: 167.1
click at [572, 279] on div "Edit your Facebook post Preview Post content Add a Link Add an image ChatGPT sa…" at bounding box center [866, 291] width 588 height 251
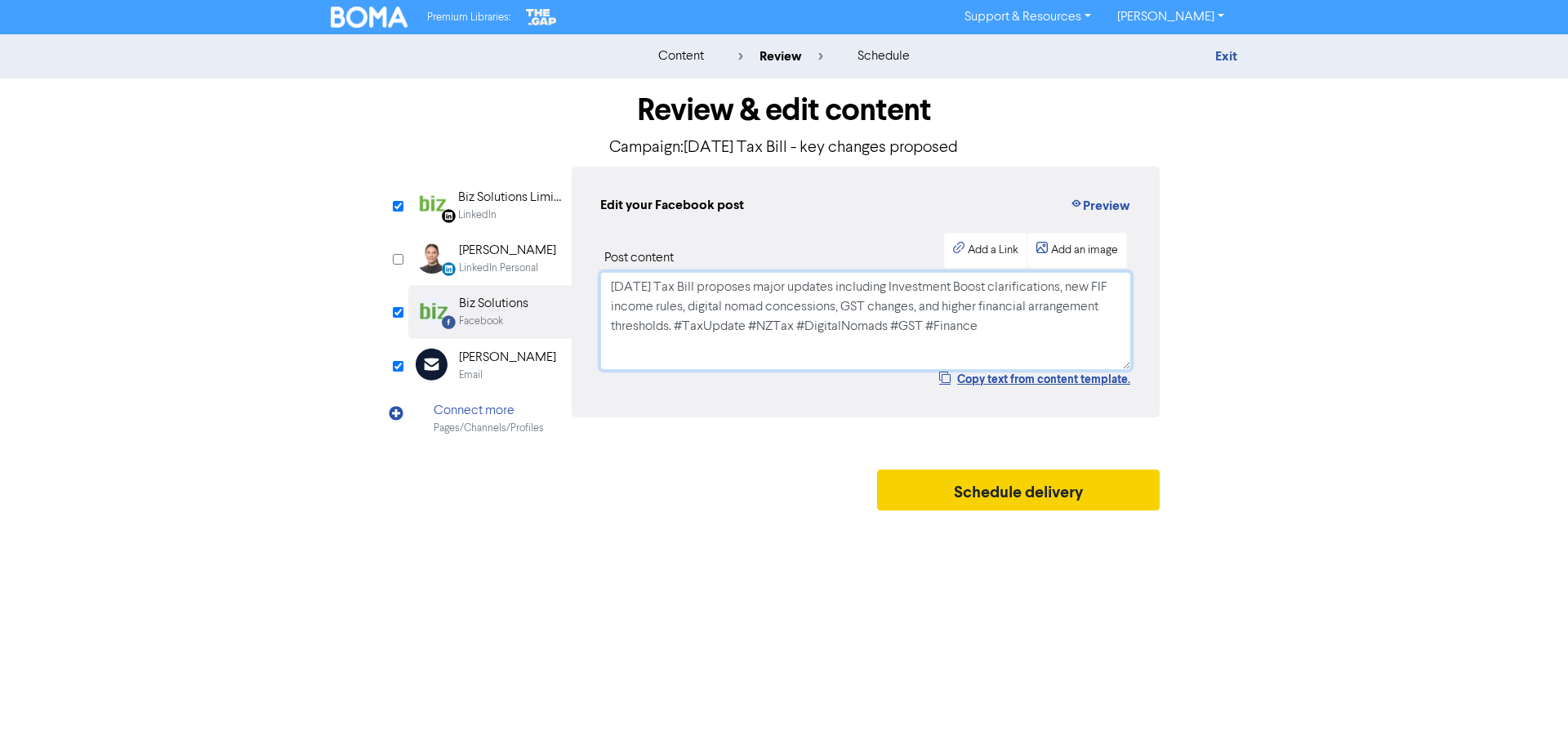
drag, startPoint x: 1022, startPoint y: 333, endPoint x: 1065, endPoint y: 489, distance: 161.8
click at [1065, 489] on div "Review & edit content Campaign: [DATE] Tax Bill - key changes proposed LinkedIn…" at bounding box center [784, 299] width 776 height 441
click at [672, 329] on textarea "[DATE] Tax Bill proposes major updates including Investment Boost clarification…" at bounding box center [866, 322] width 531 height 98
click at [760, 330] on textarea "[DATE] Tax Bill proposes major updates including Investment Boost clarification…" at bounding box center [866, 322] width 531 height 98
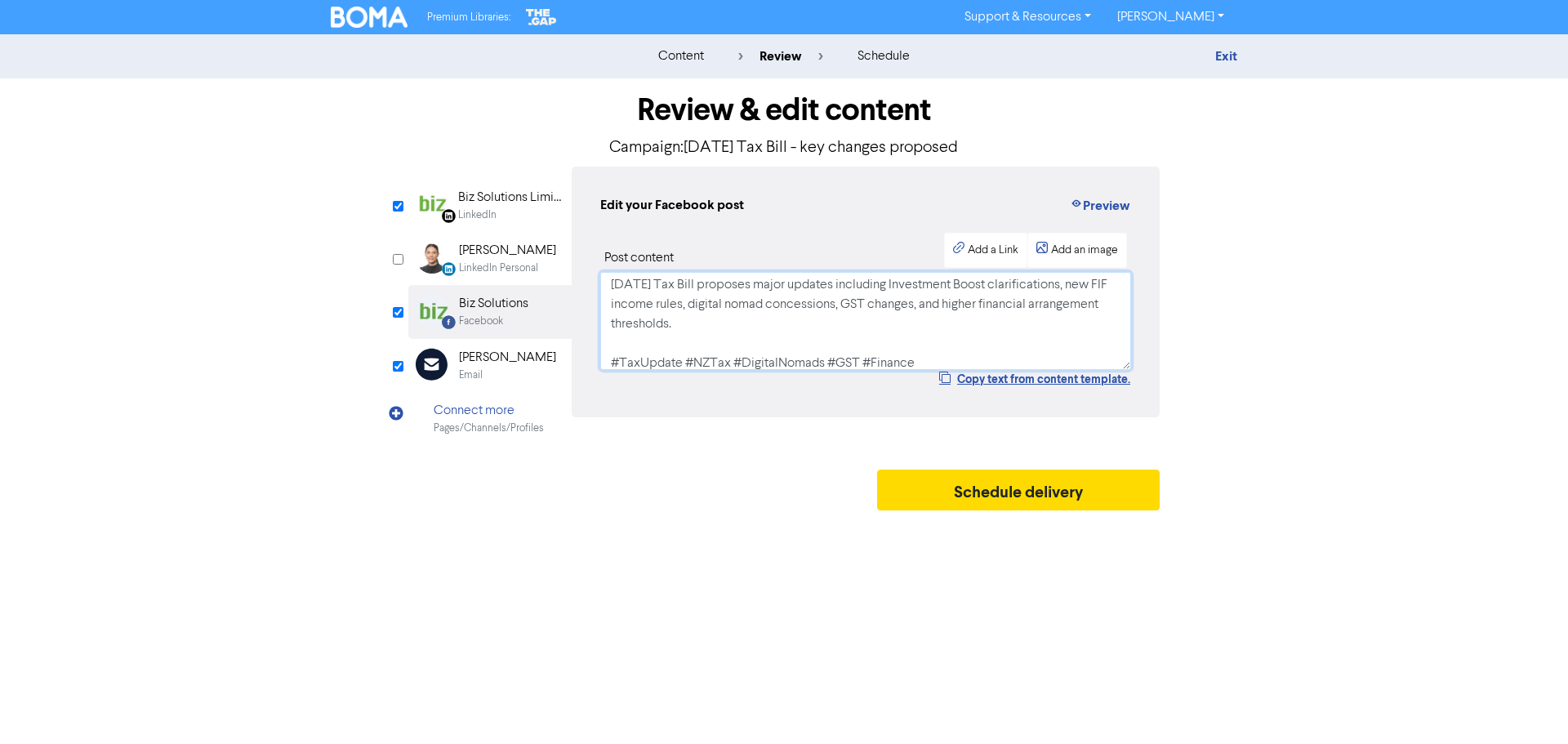
scroll to position [0, 0]
type textarea "[DATE] Tax Bill proposes major updates including Investment Boost clarification…"
click at [542, 217] on div "LinkedIn" at bounding box center [511, 216] width 104 height 16
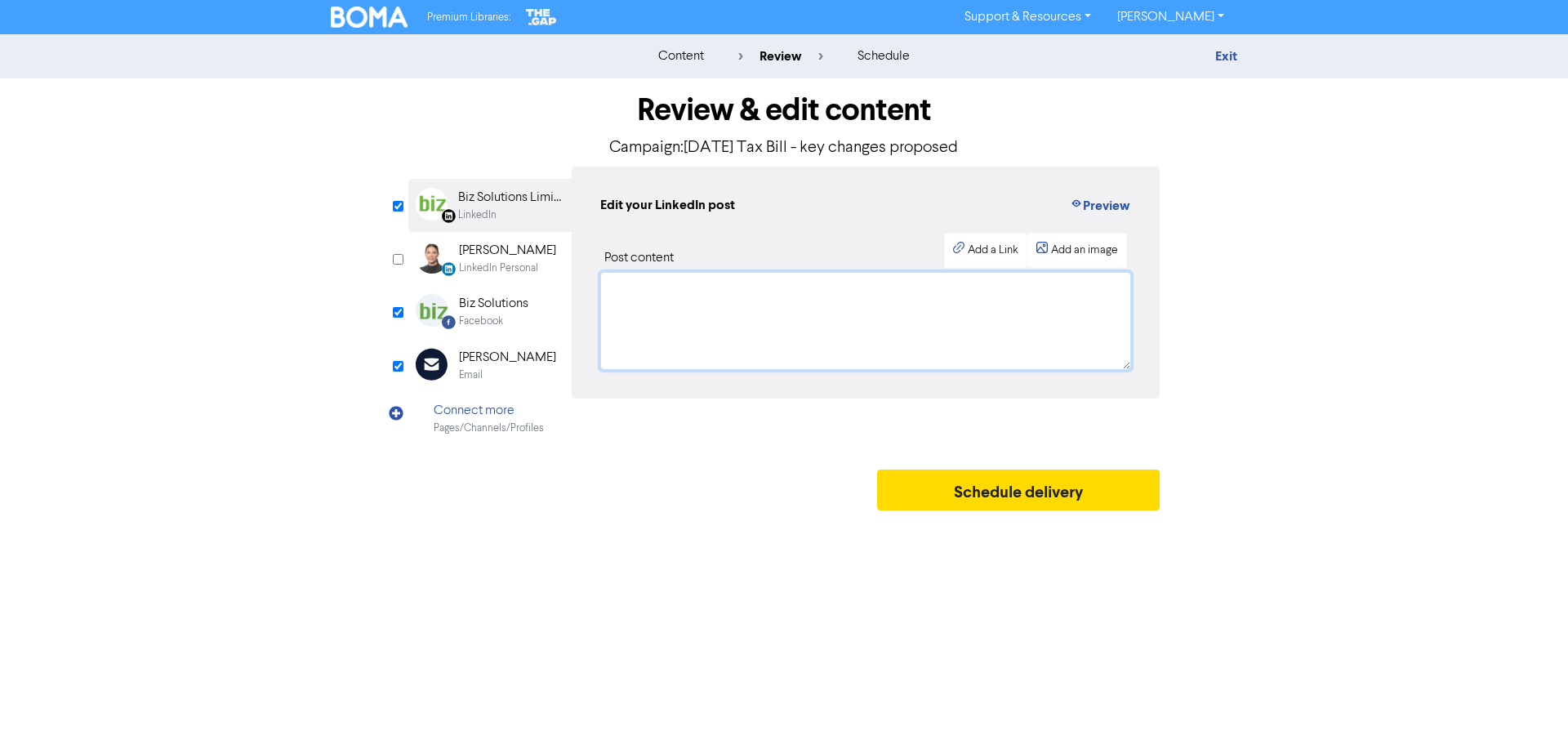
click at [710, 330] on textarea at bounding box center [866, 322] width 531 height 98
paste textarea "[DATE] Tax Bill proposes major updates including Investment Boost clarification…"
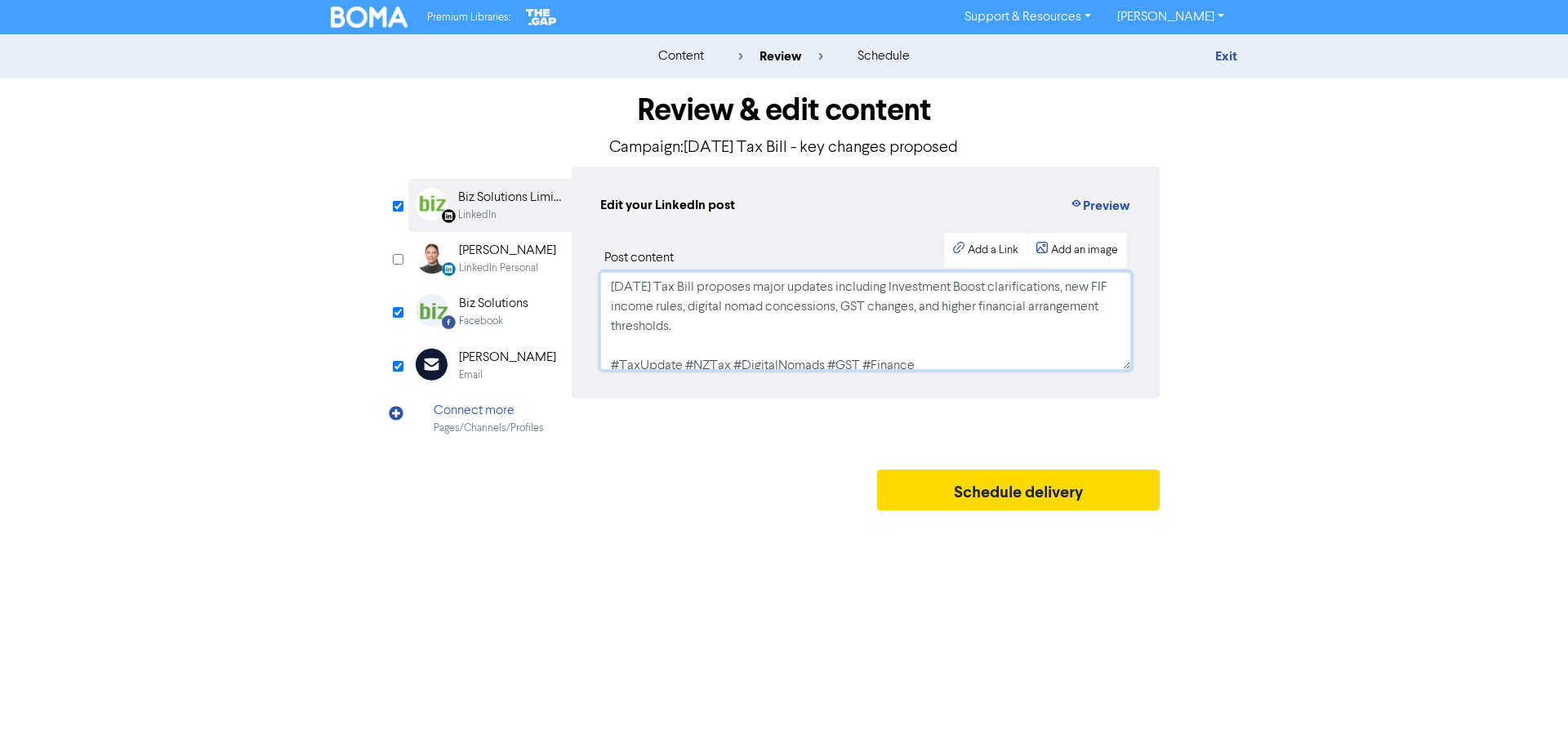
click at [638, 281] on textarea "[DATE] Tax Bill proposes major updates including Investment Boost clarification…" at bounding box center [866, 322] width 531 height 98
type textarea "[DATE] Tax Bill proposes major updates including Investment Boost clarification…"
click at [499, 349] on div "[PERSON_NAME]" at bounding box center [508, 358] width 97 height 20
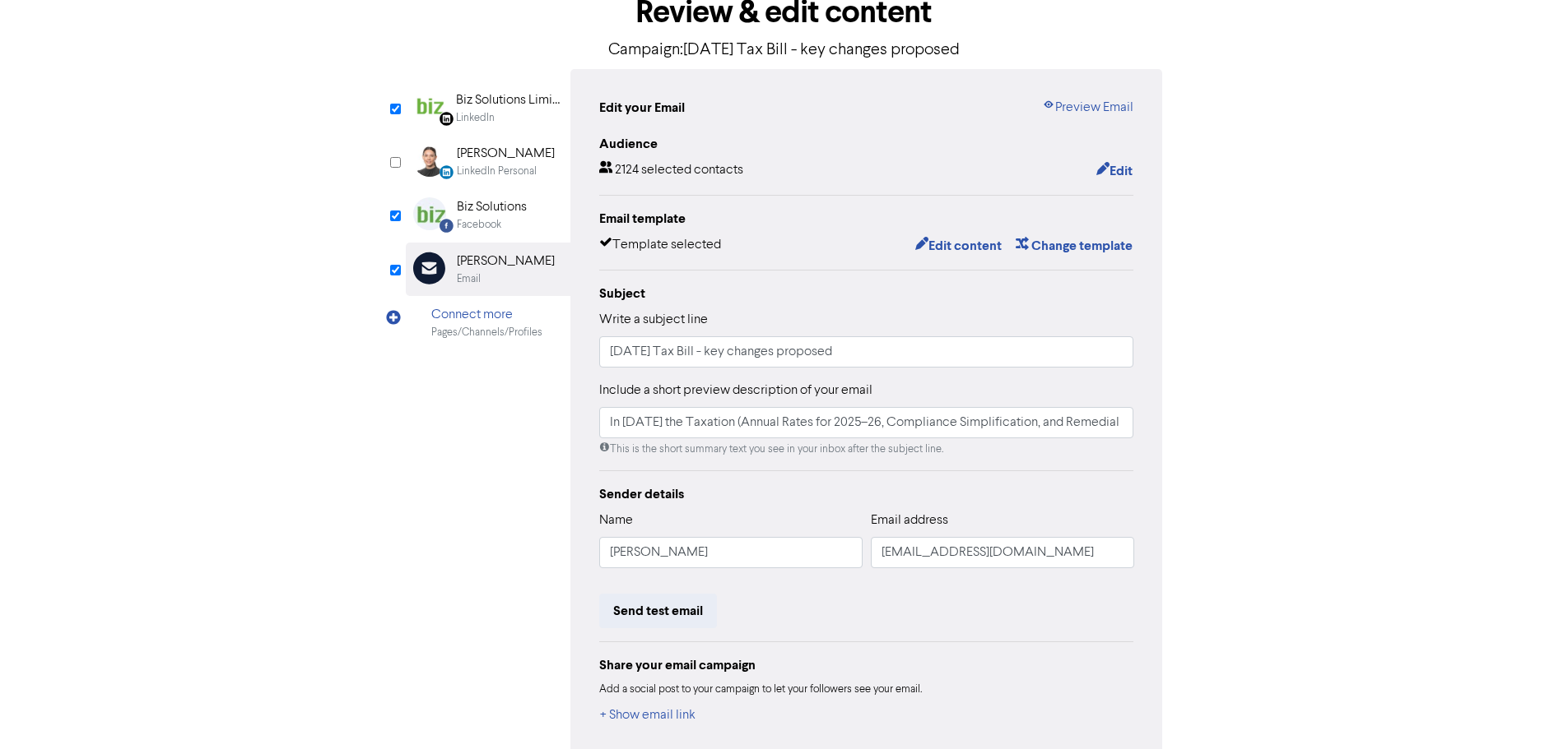
scroll to position [180, 0]
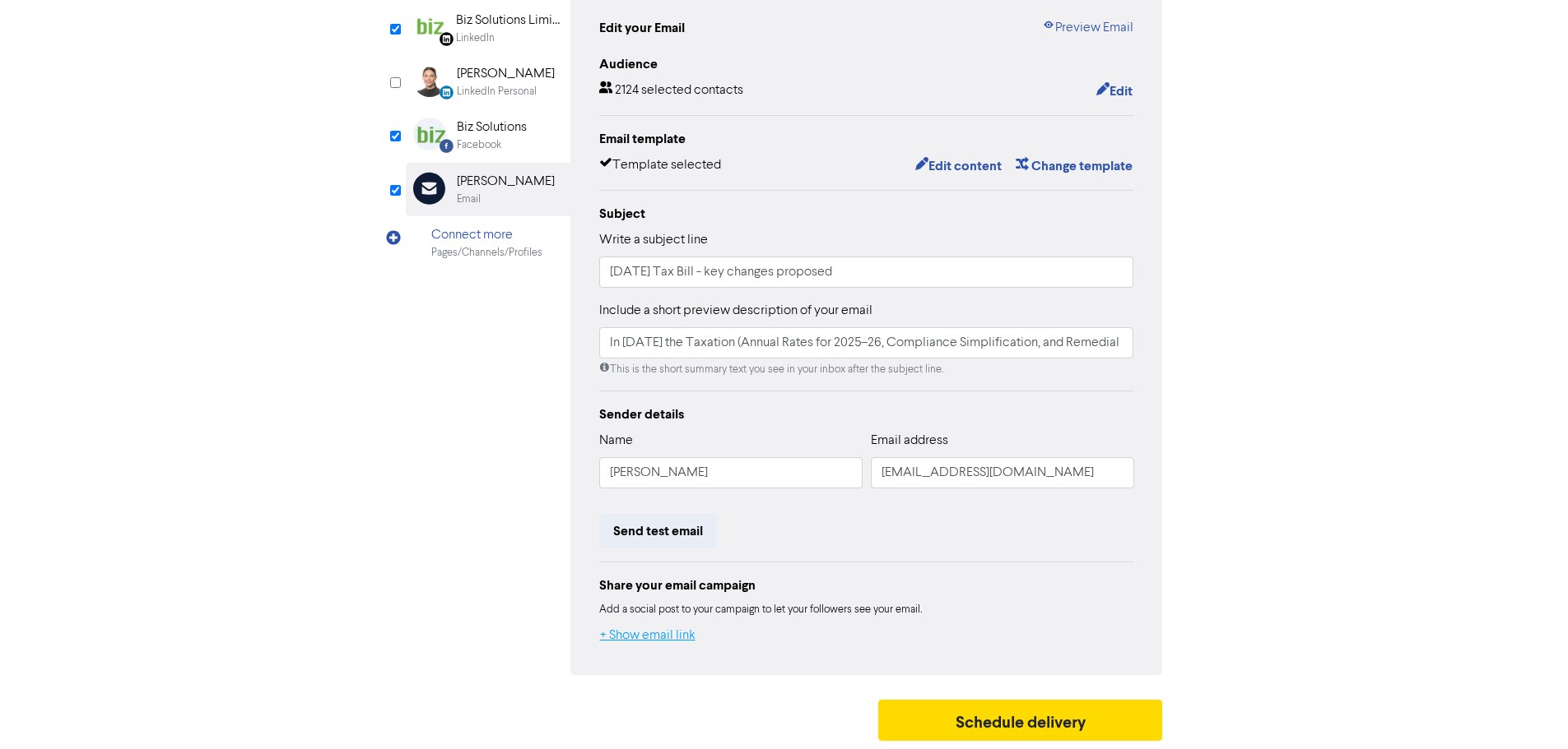
click at [643, 638] on button "+ Show email link" at bounding box center [648, 636] width 97 height 22
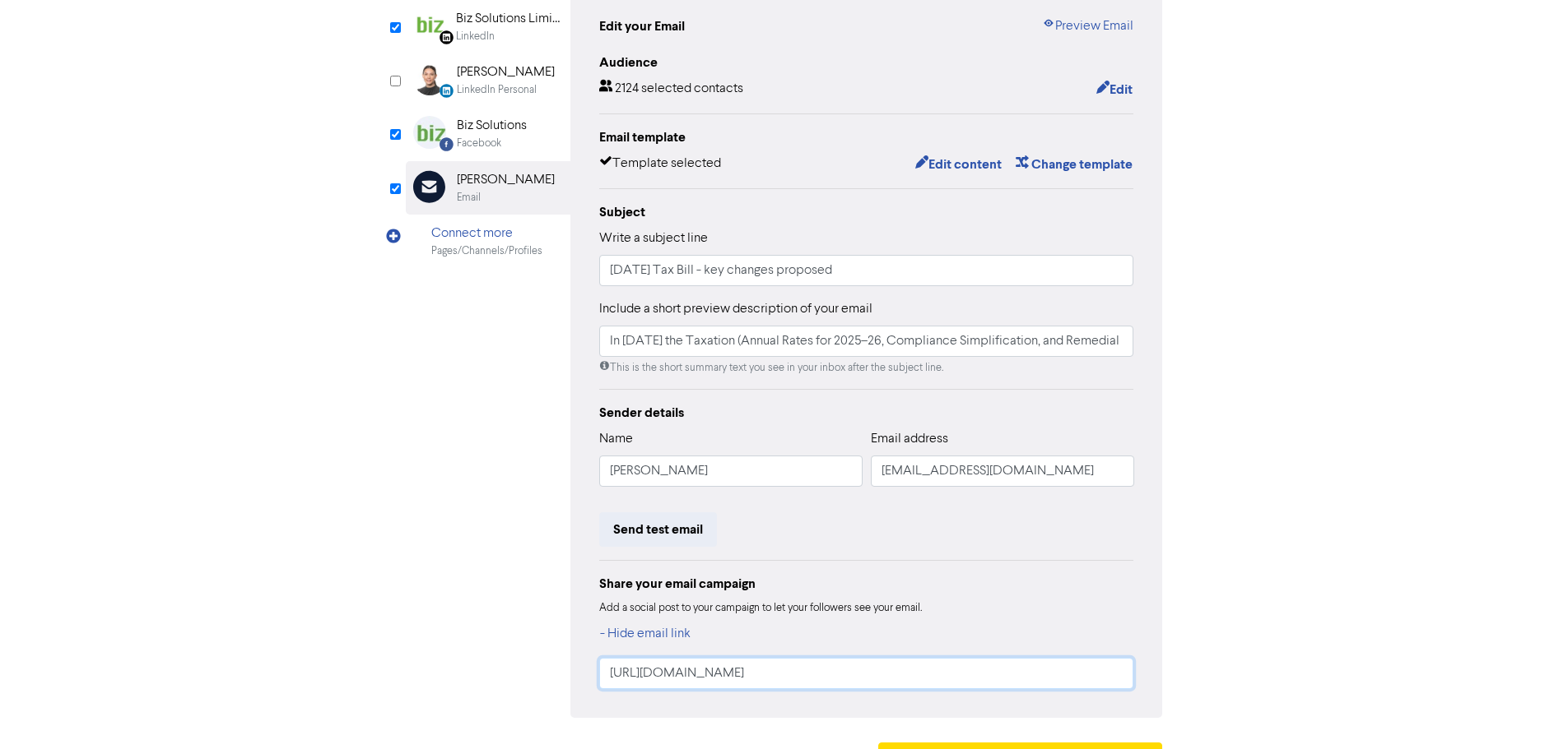
click at [789, 683] on input "[URL][DOMAIN_NAME]" at bounding box center [867, 674] width 535 height 32
click at [469, 133] on div "Biz Solutions" at bounding box center [492, 126] width 70 height 20
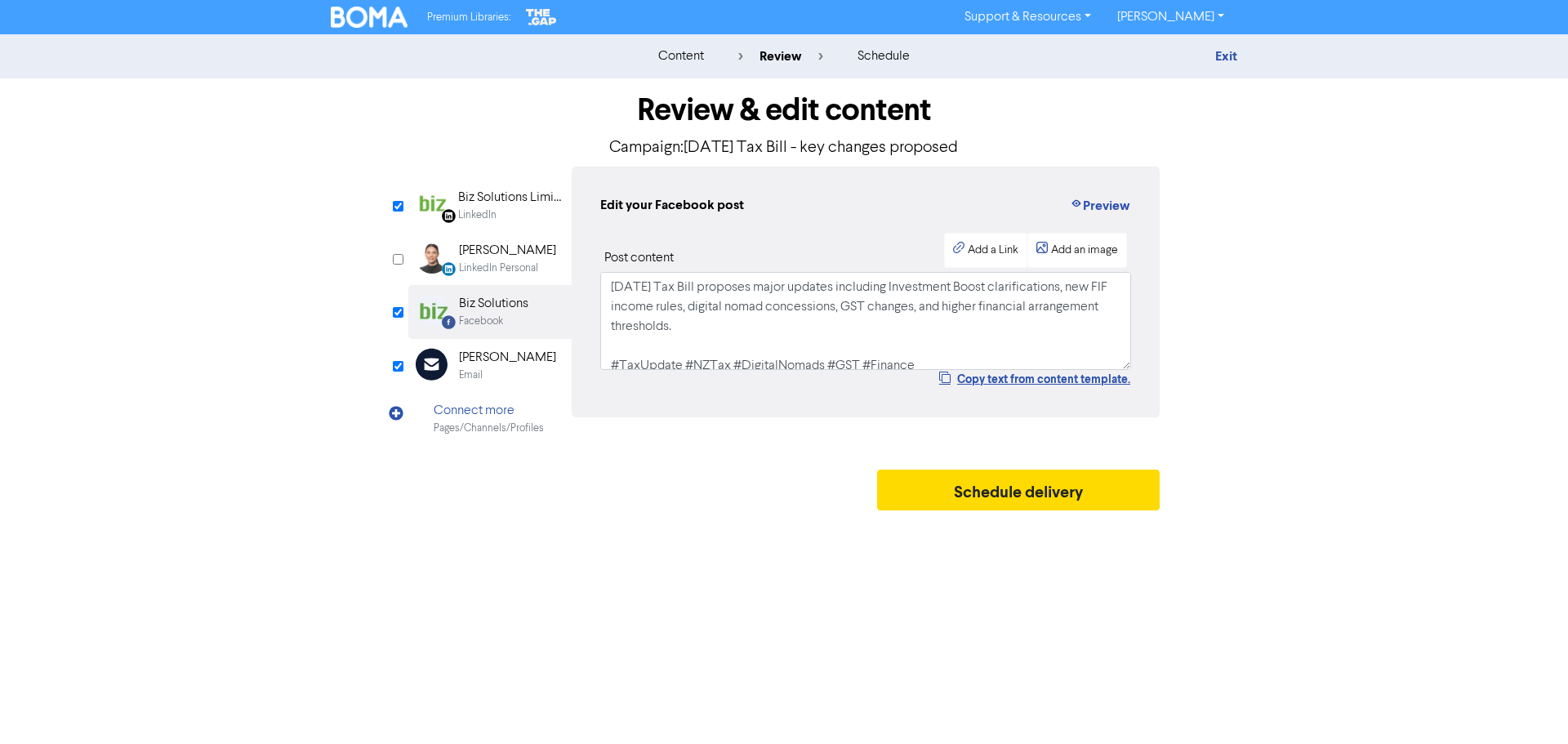
click at [1001, 232] on div "Edit your Facebook post Preview Post content Add a Link Add an image [DATE] Tax…" at bounding box center [866, 291] width 588 height 251
click at [986, 247] on div "Add a Link" at bounding box center [993, 250] width 50 height 17
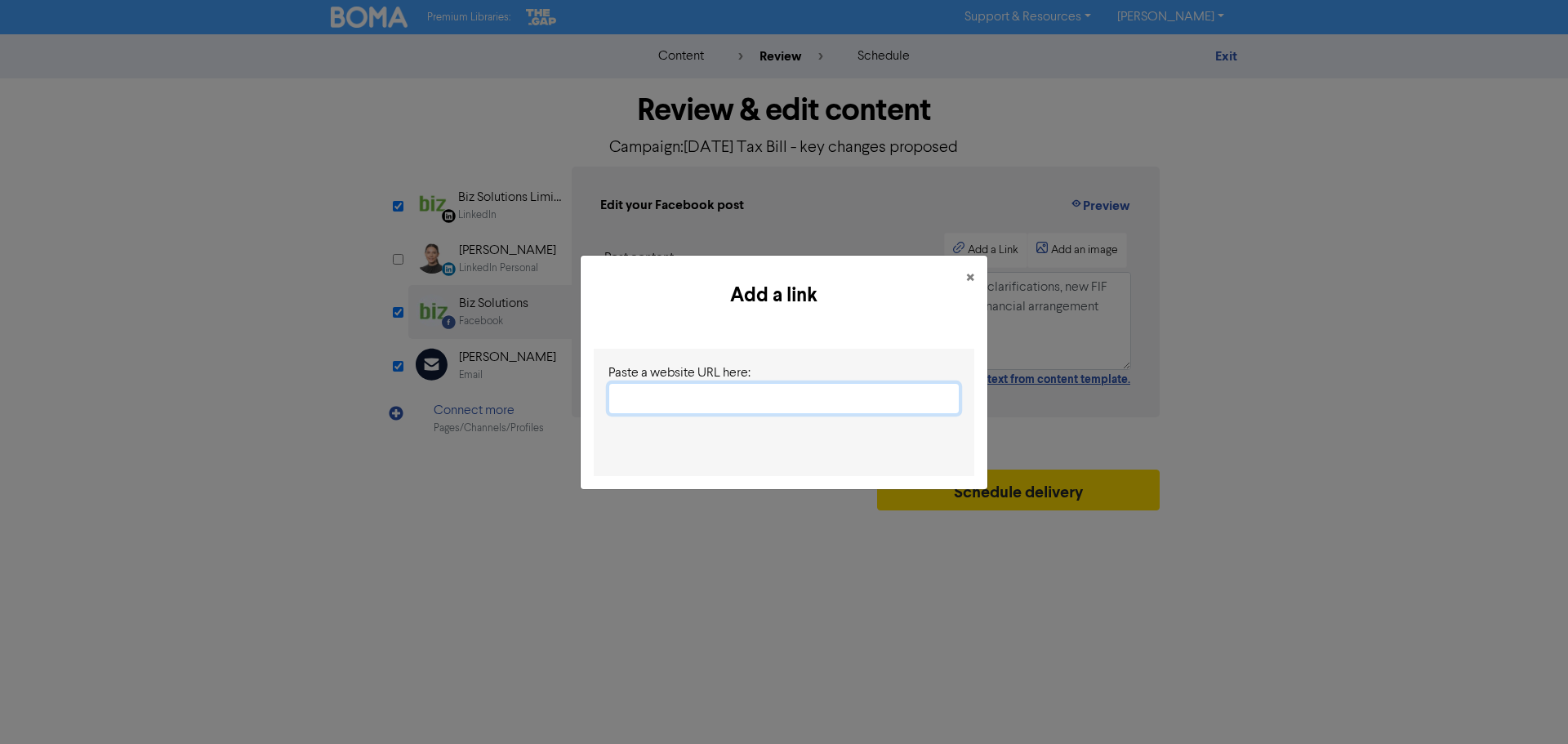
paste input "[URL][DOMAIN_NAME]"
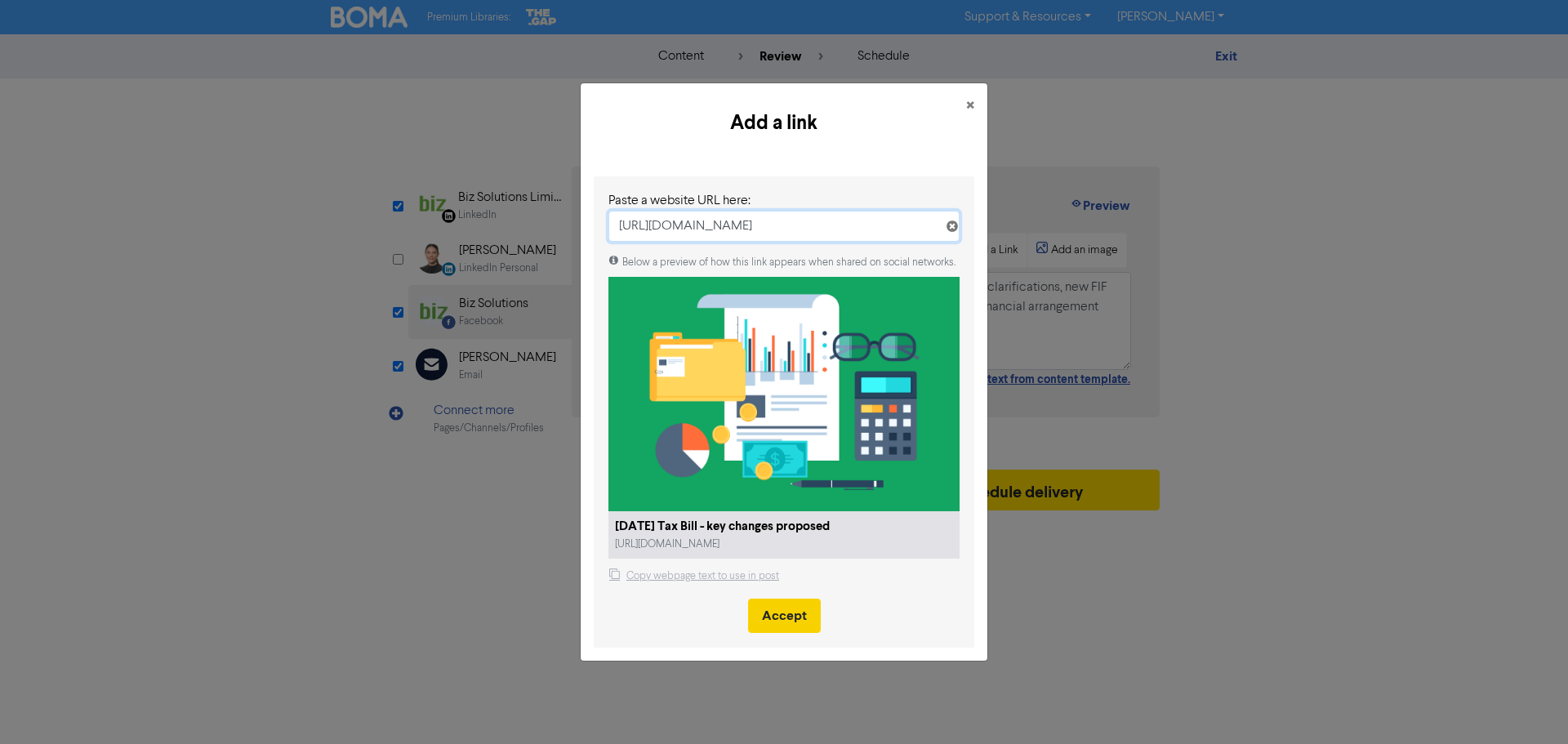
type input "[URL][DOMAIN_NAME]"
click at [796, 624] on button "Accept" at bounding box center [785, 616] width 73 height 34
select select "LEARN_MORE"
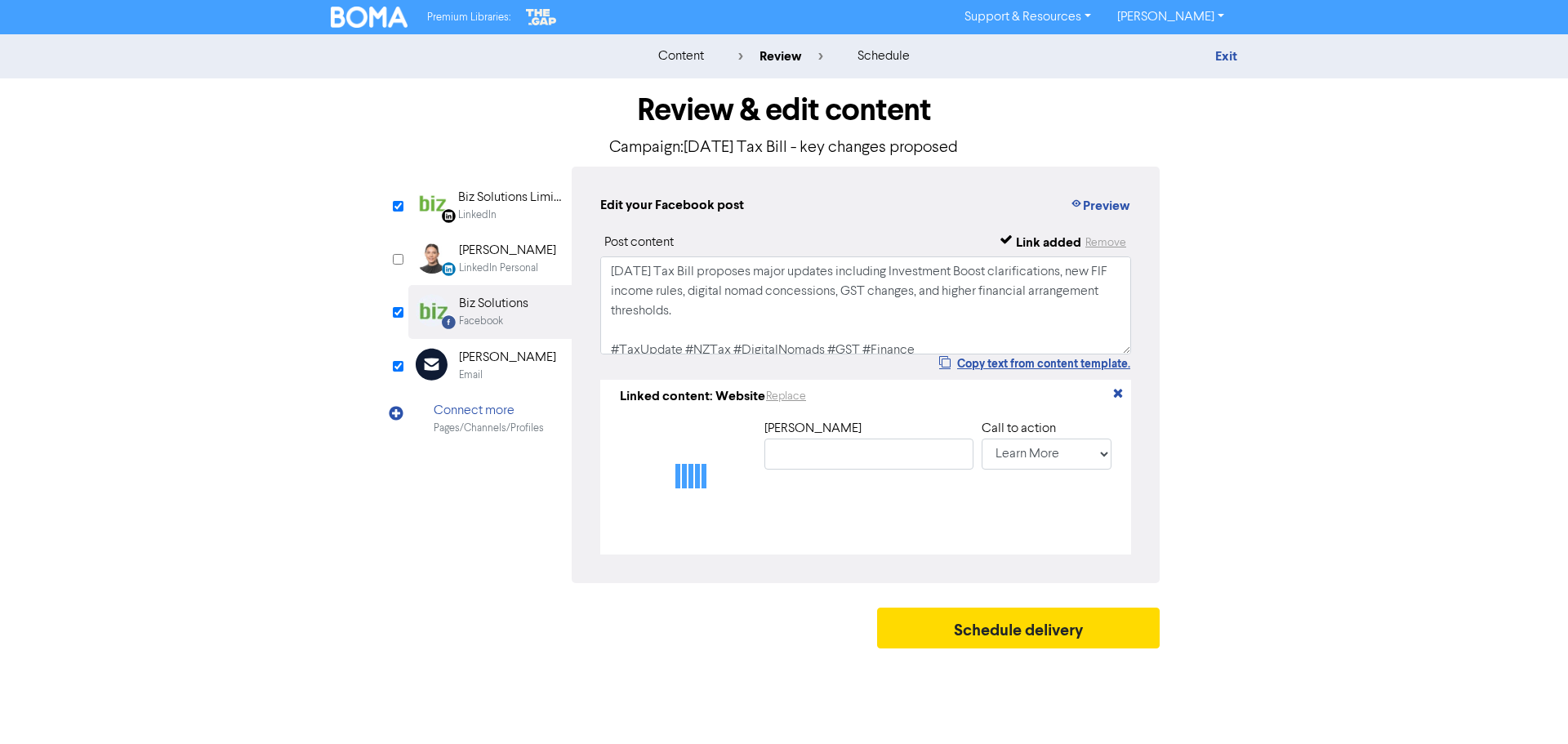
click at [523, 195] on div "Biz Solutions Limited" at bounding box center [511, 198] width 104 height 20
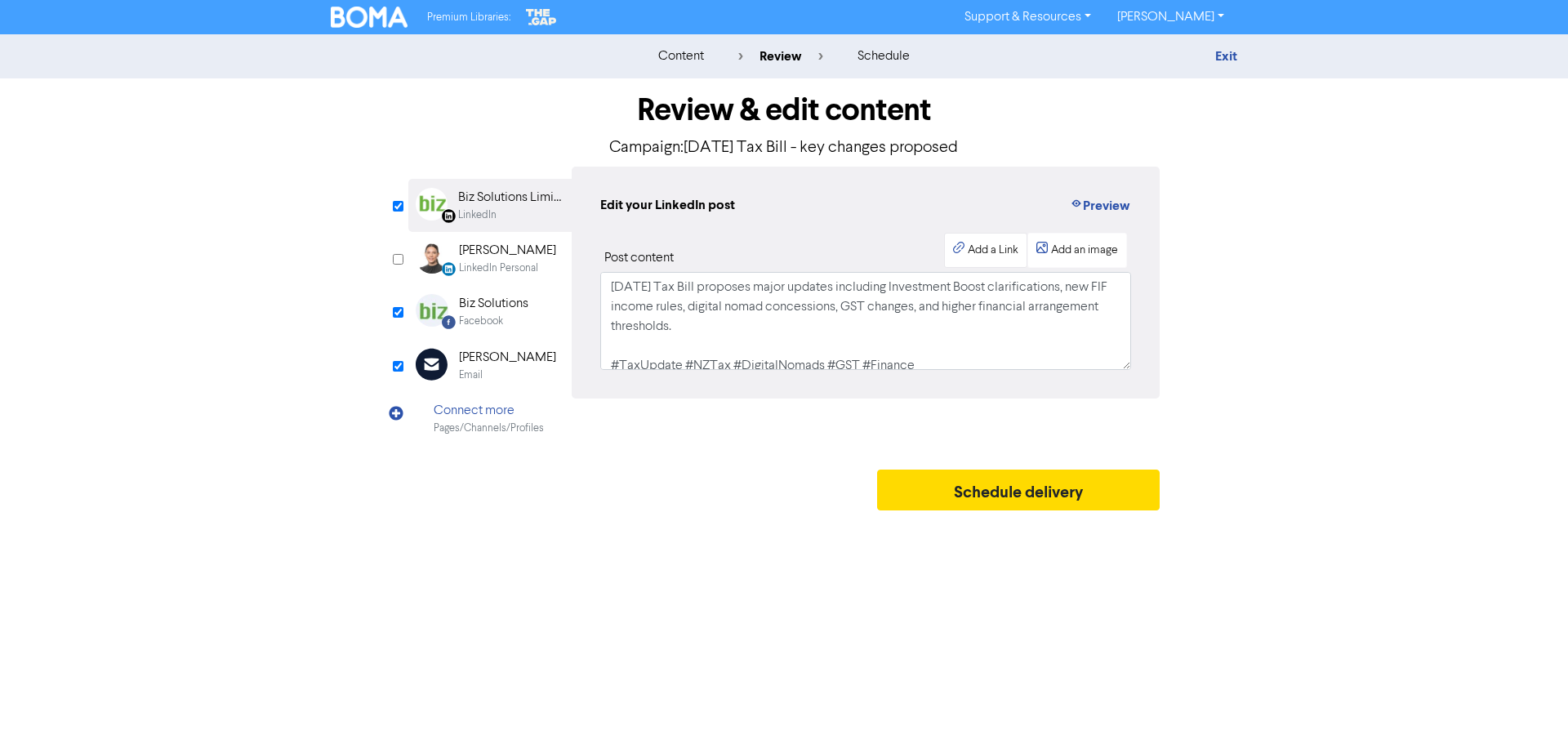
click at [985, 252] on div "Add a Link" at bounding box center [993, 250] width 50 height 17
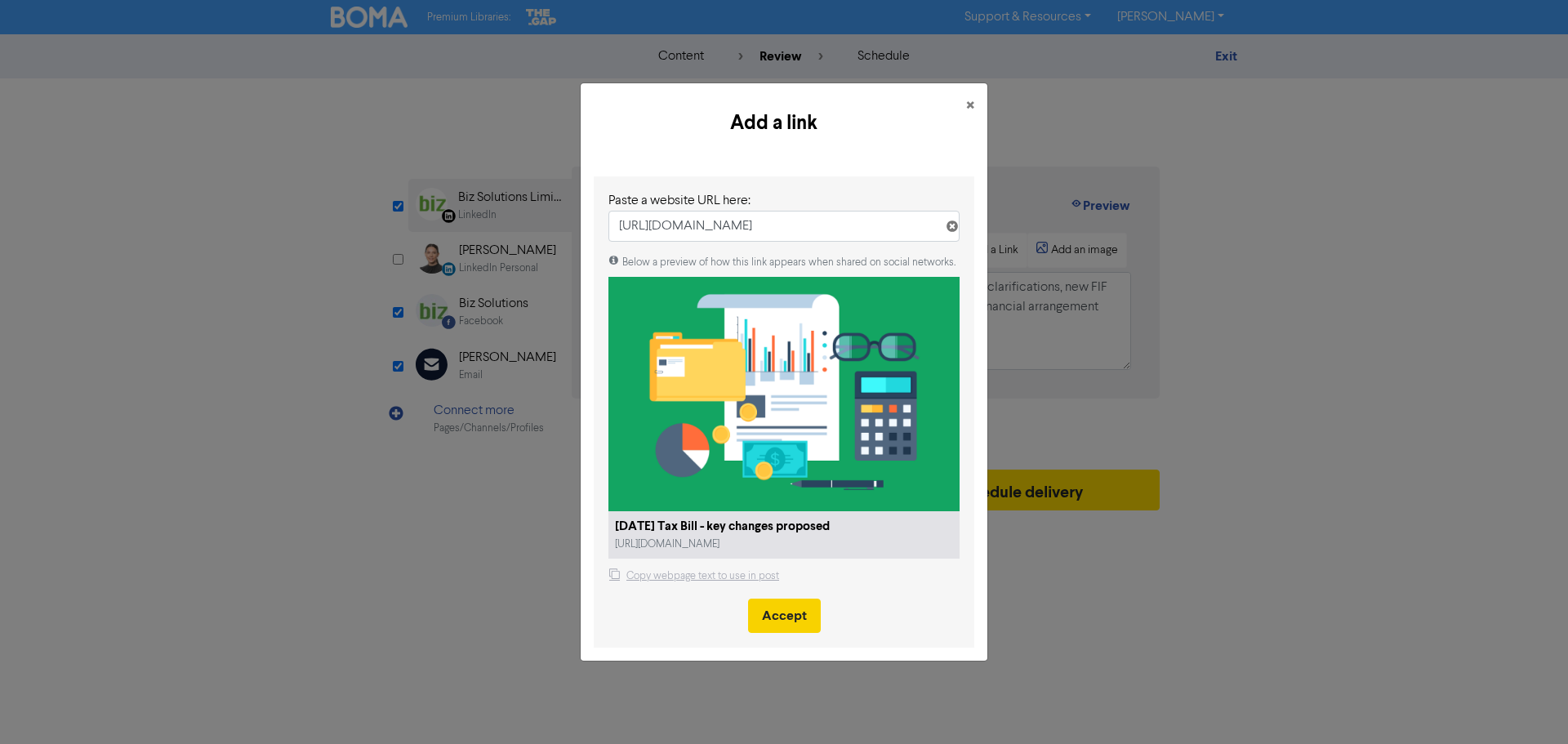
type input "[URL][DOMAIN_NAME]"
click at [773, 616] on button "Accept" at bounding box center [785, 616] width 73 height 34
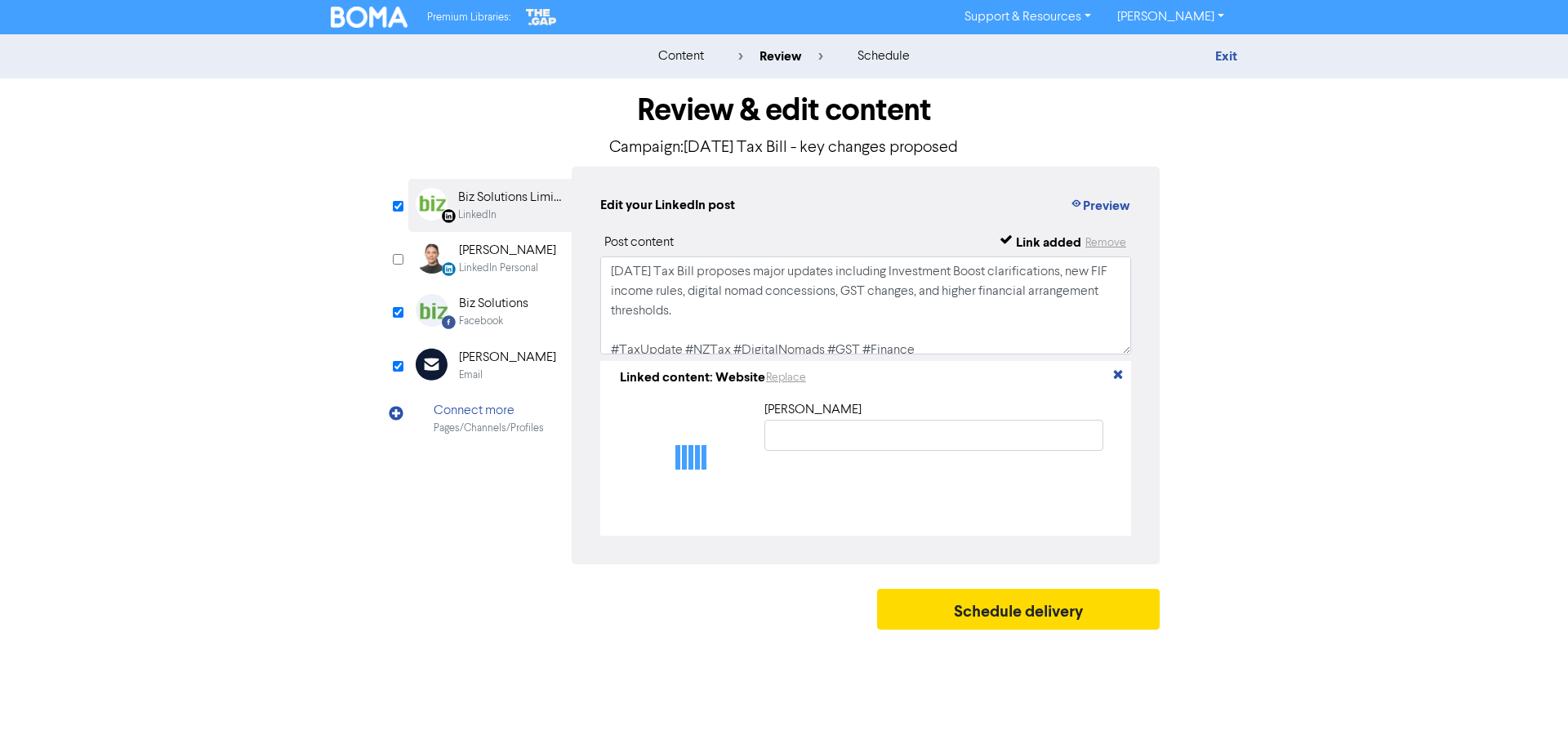
click at [516, 319] on div "Facebook" at bounding box center [494, 322] width 70 height 16
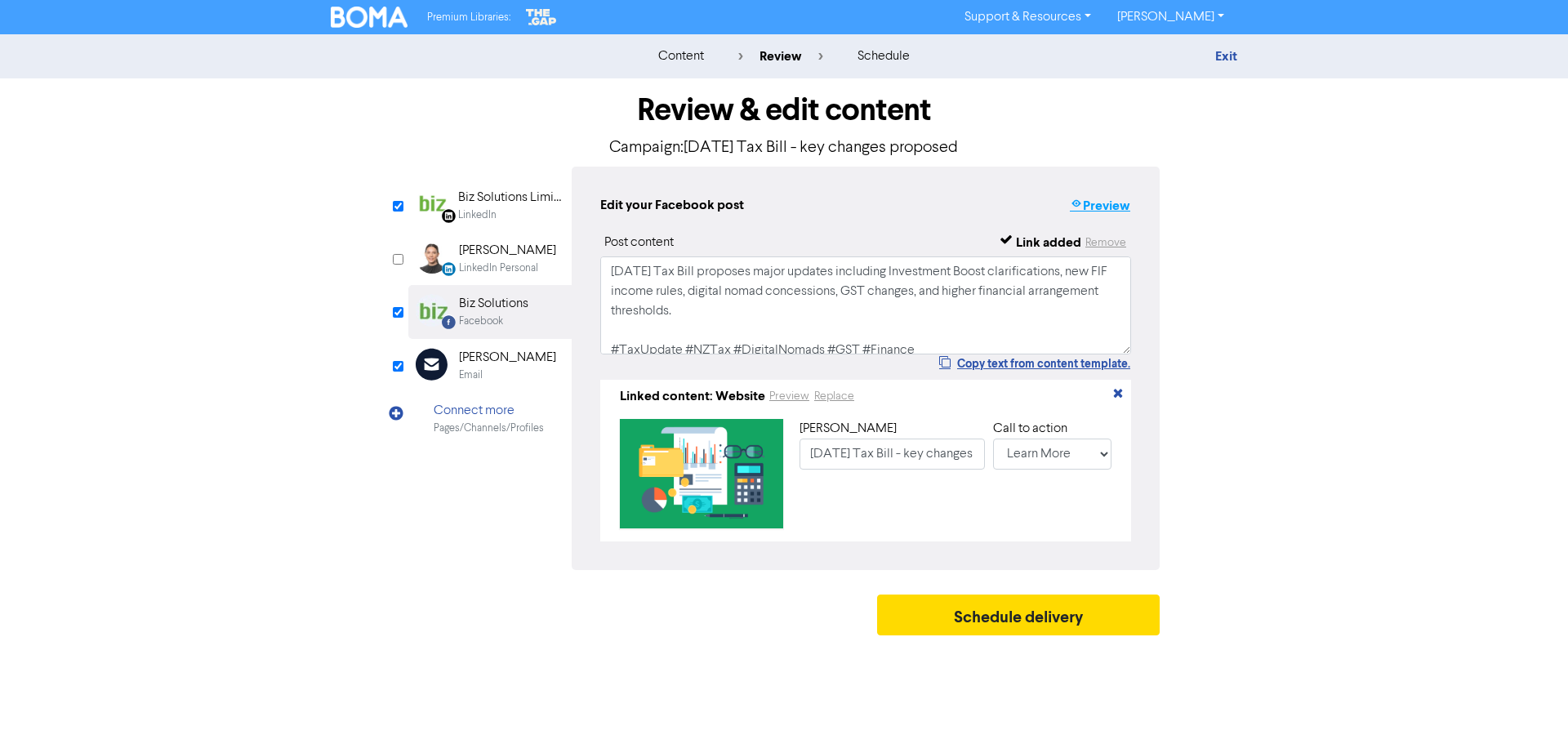
click at [1087, 206] on button "Preview" at bounding box center [1100, 206] width 62 height 22
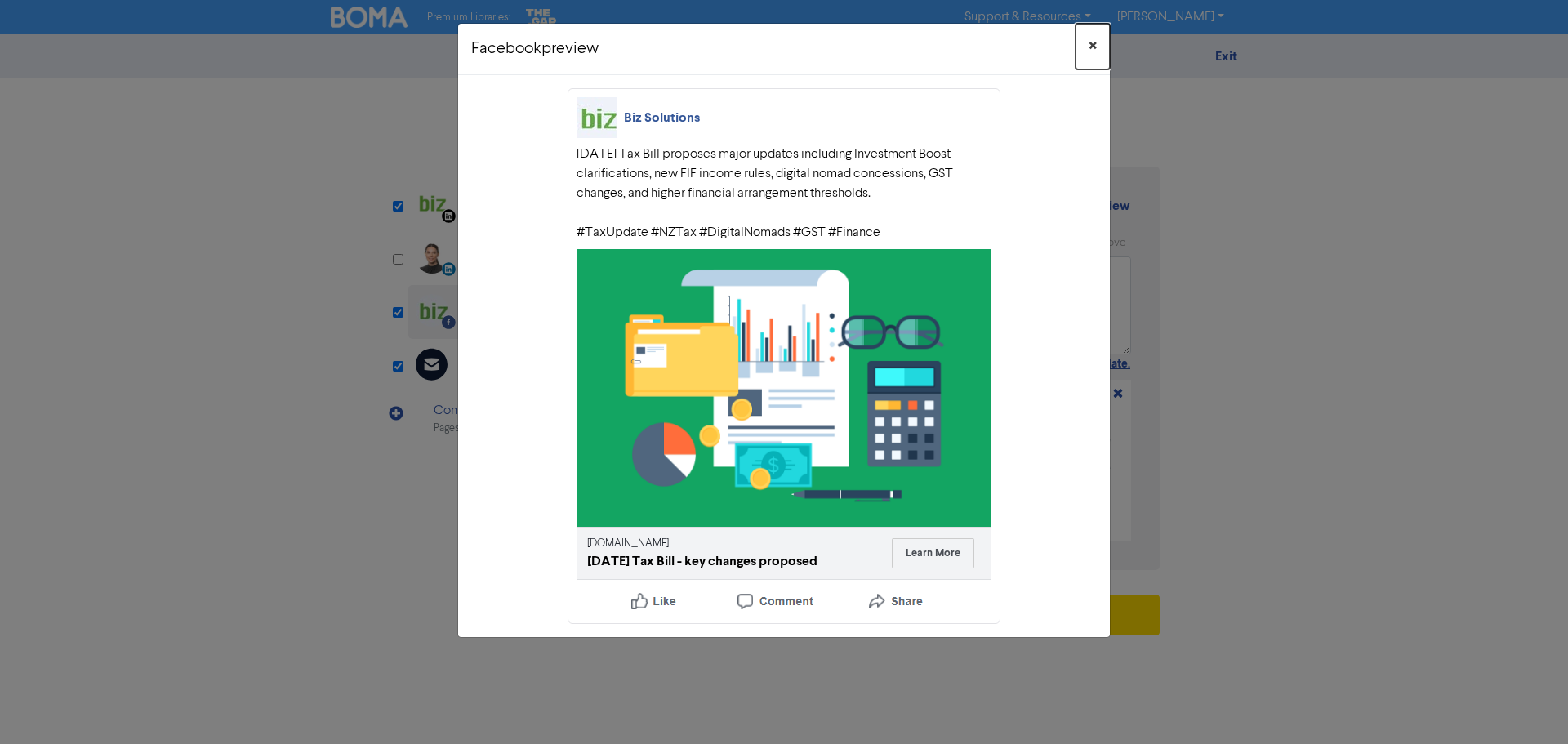
click at [1095, 52] on span "×" at bounding box center [1093, 46] width 8 height 25
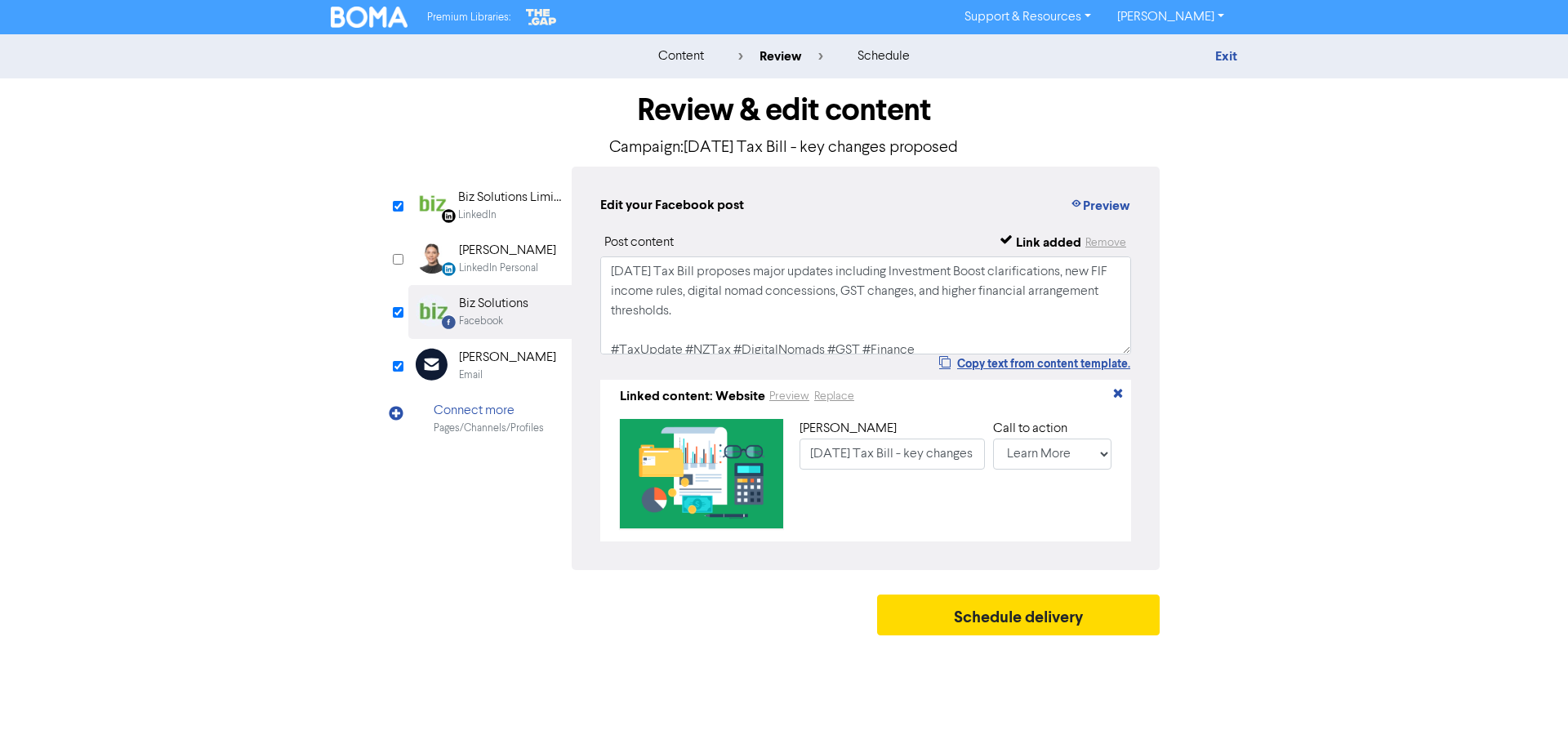
click at [512, 210] on div "LinkedIn" at bounding box center [511, 216] width 104 height 16
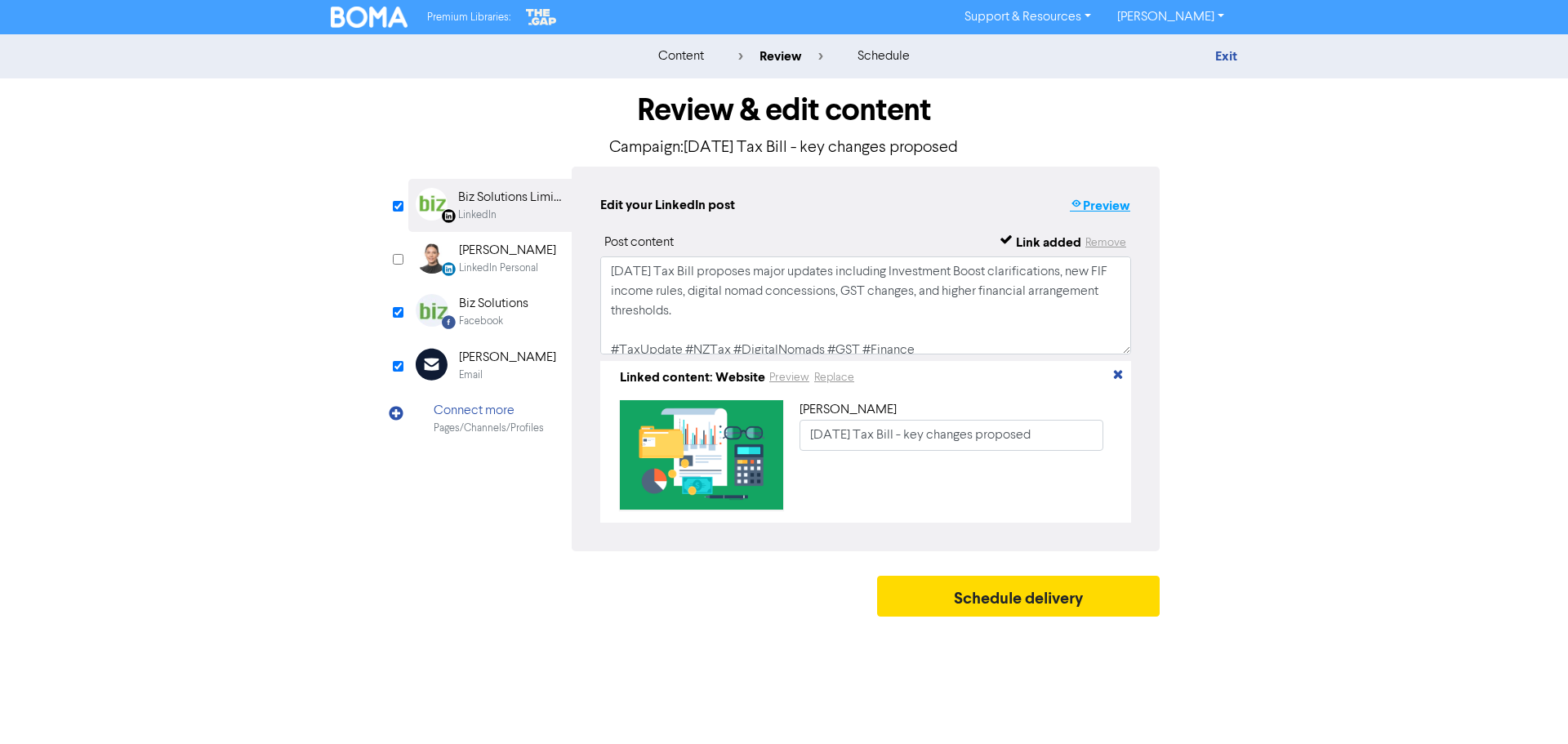
click at [1109, 214] on button "Preview" at bounding box center [1100, 206] width 62 height 22
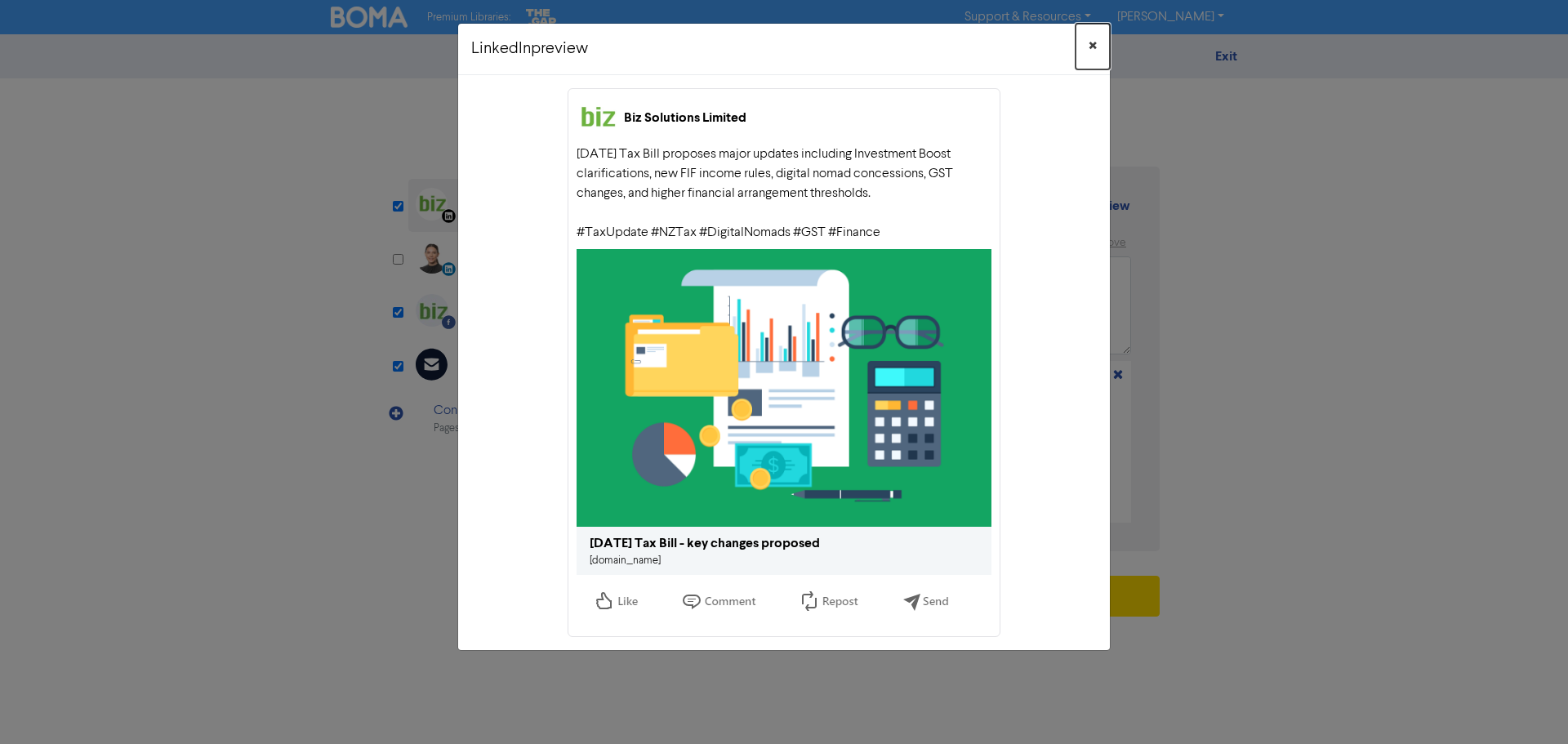
click at [1091, 41] on span "×" at bounding box center [1093, 46] width 8 height 25
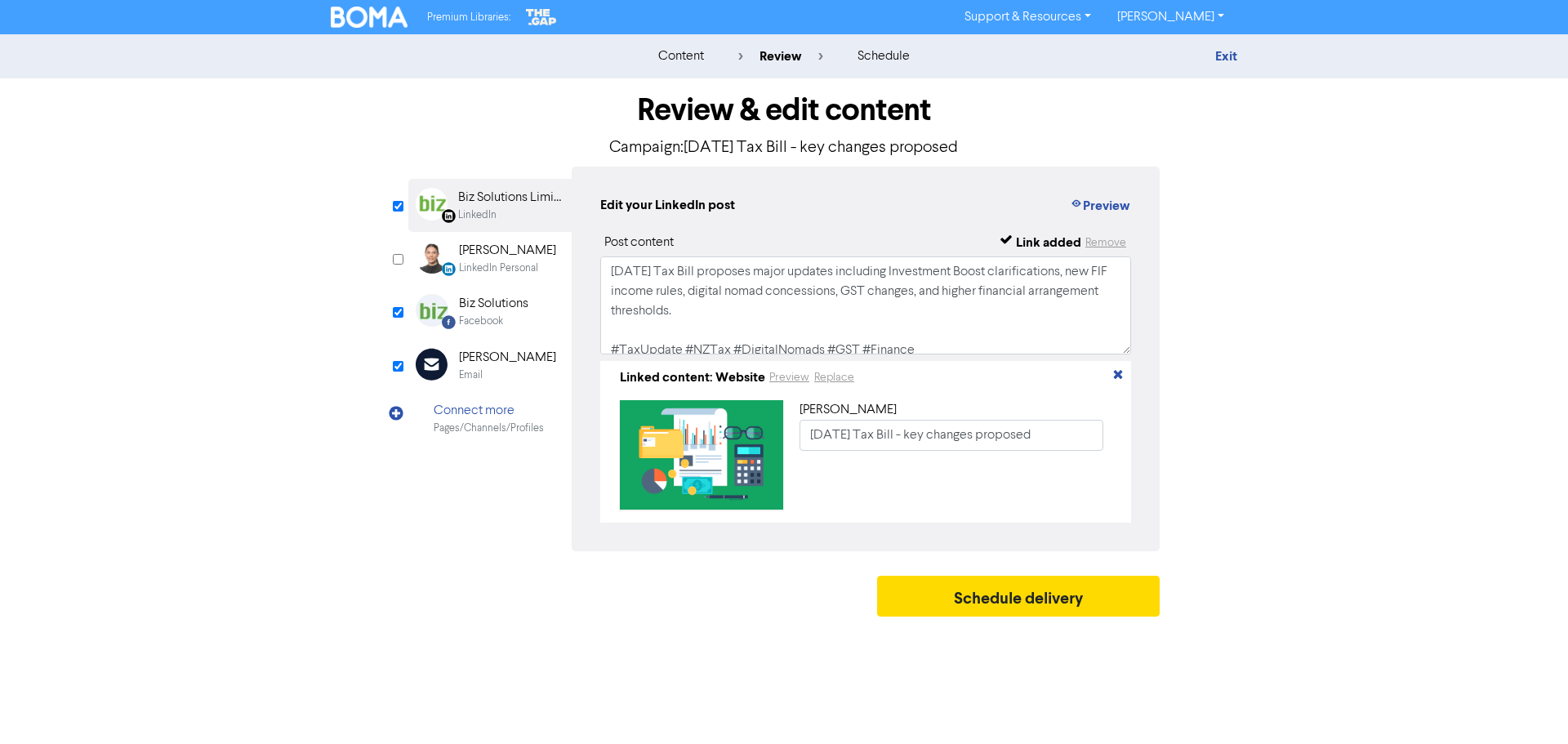
click at [507, 368] on div "Email" at bounding box center [508, 376] width 97 height 16
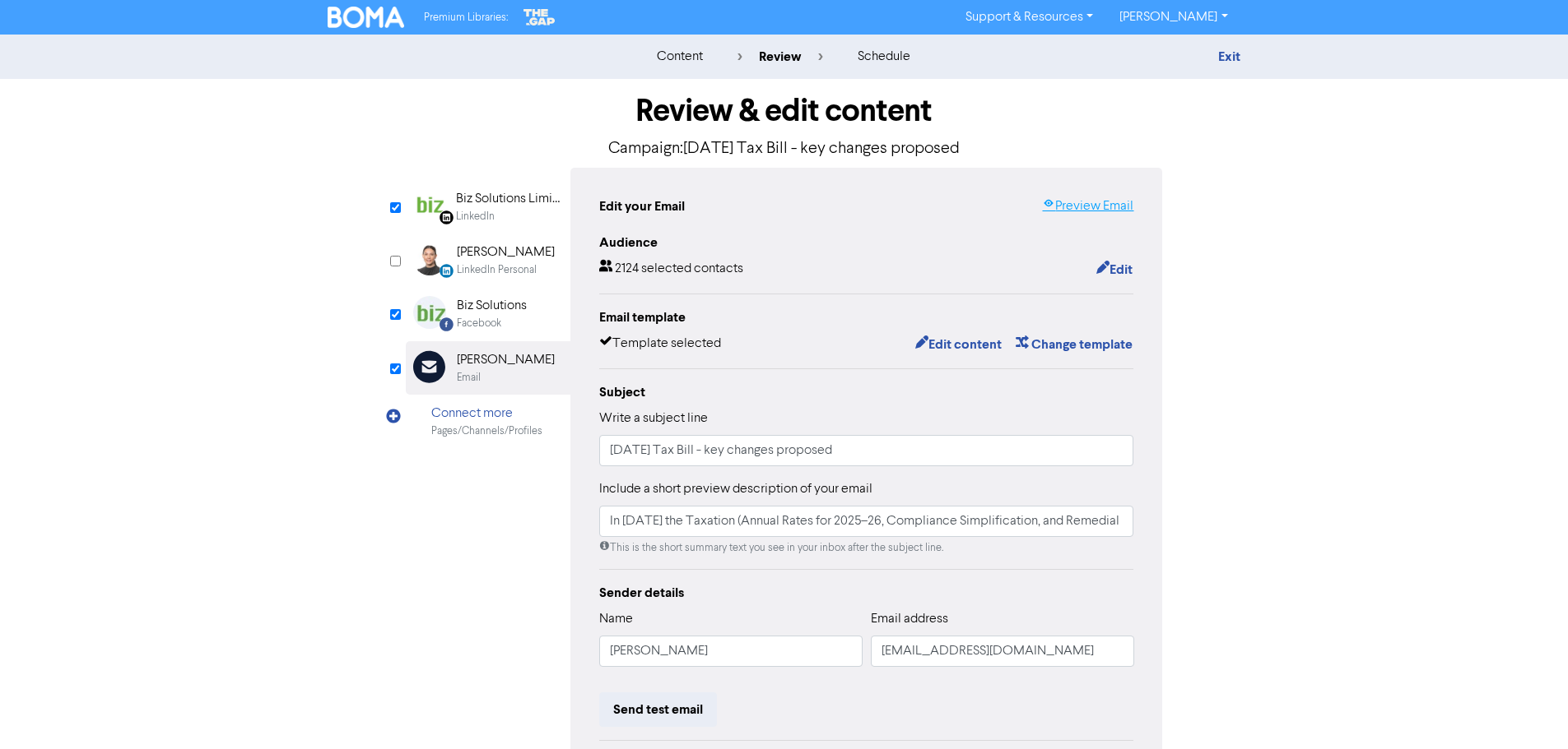
click at [1064, 200] on link "Preview Email" at bounding box center [1087, 206] width 91 height 20
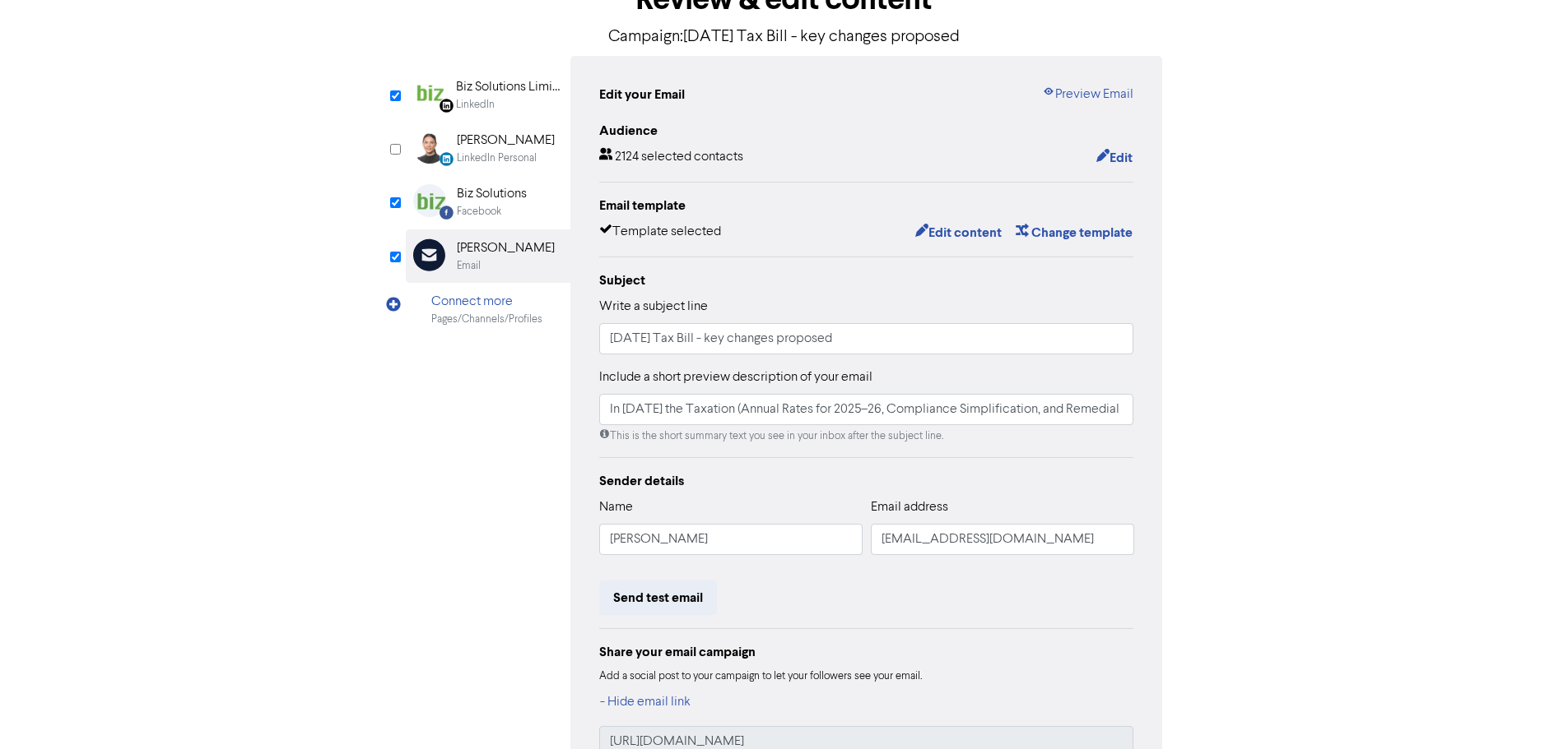
scroll to position [225, 0]
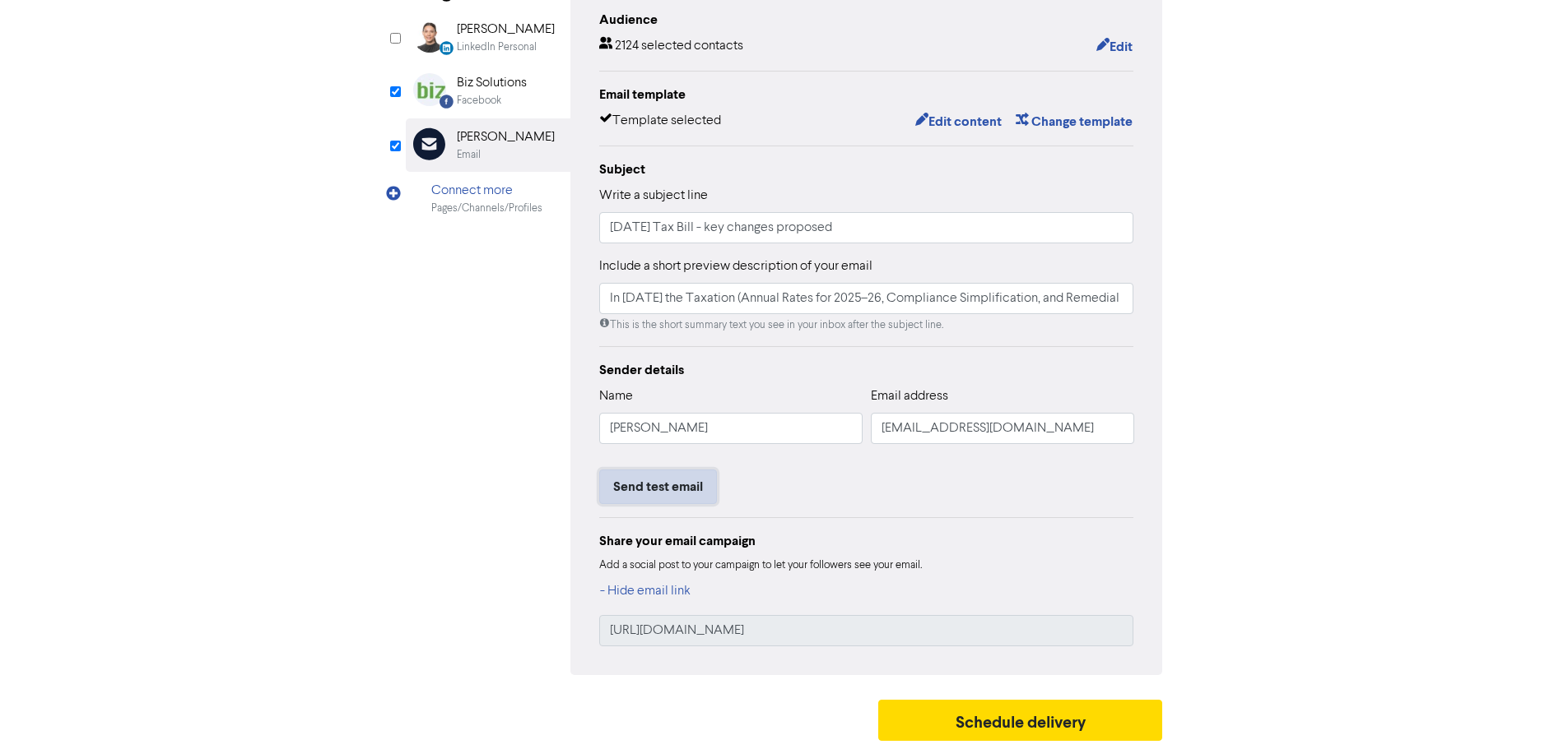
click at [658, 501] on button "Send test email" at bounding box center [658, 486] width 118 height 35
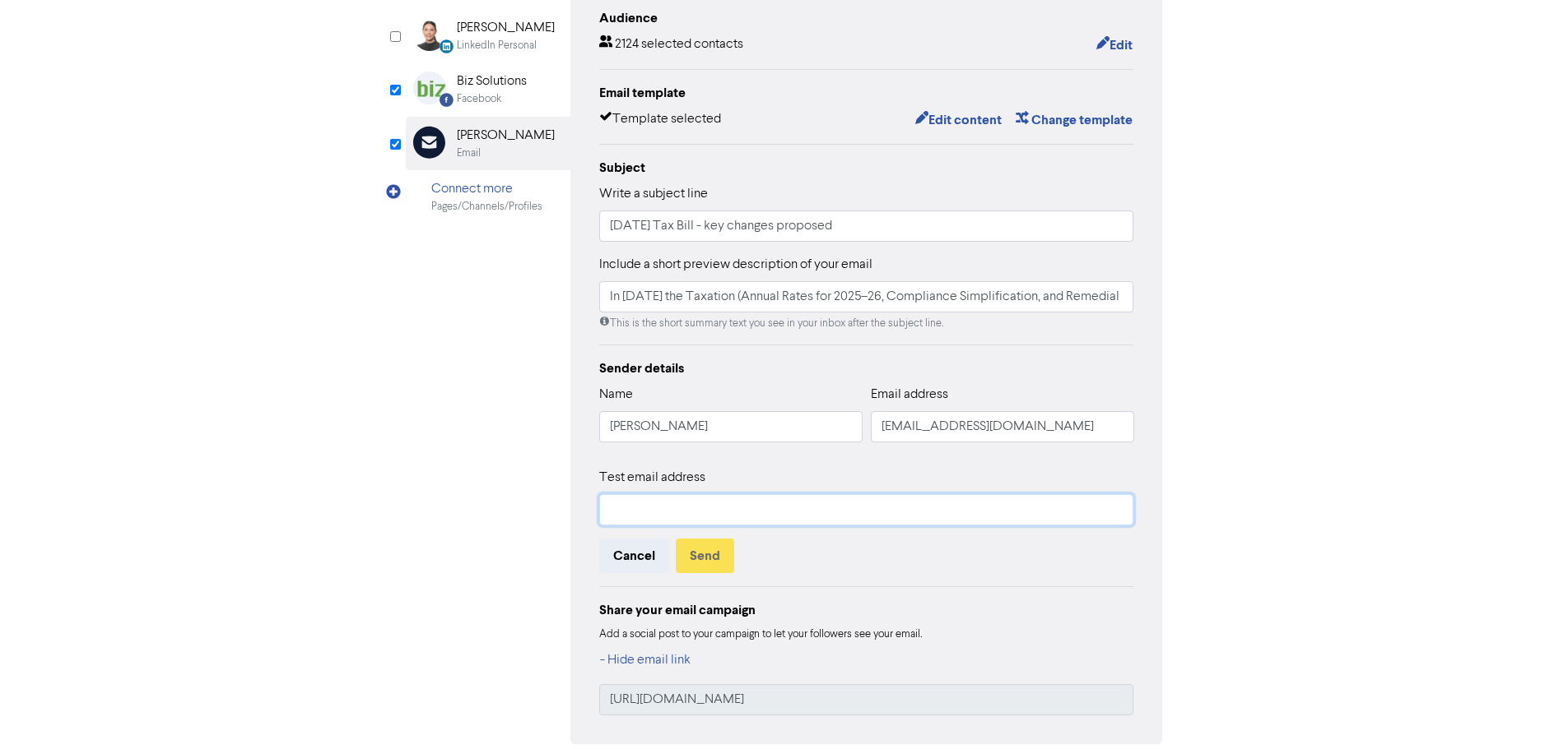
drag, startPoint x: 744, startPoint y: 516, endPoint x: 813, endPoint y: 505, distance: 69.9
click at [744, 516] on input "text" at bounding box center [867, 510] width 535 height 32
drag, startPoint x: 1047, startPoint y: 425, endPoint x: 510, endPoint y: 444, distance: 537.3
click at [510, 444] on div "LinkedIn Page Created with Sketch. Biz Solutions Limited LinkedIn LinkedIn Pers…" at bounding box center [784, 344] width 757 height 802
click at [674, 502] on input "text" at bounding box center [867, 510] width 535 height 32
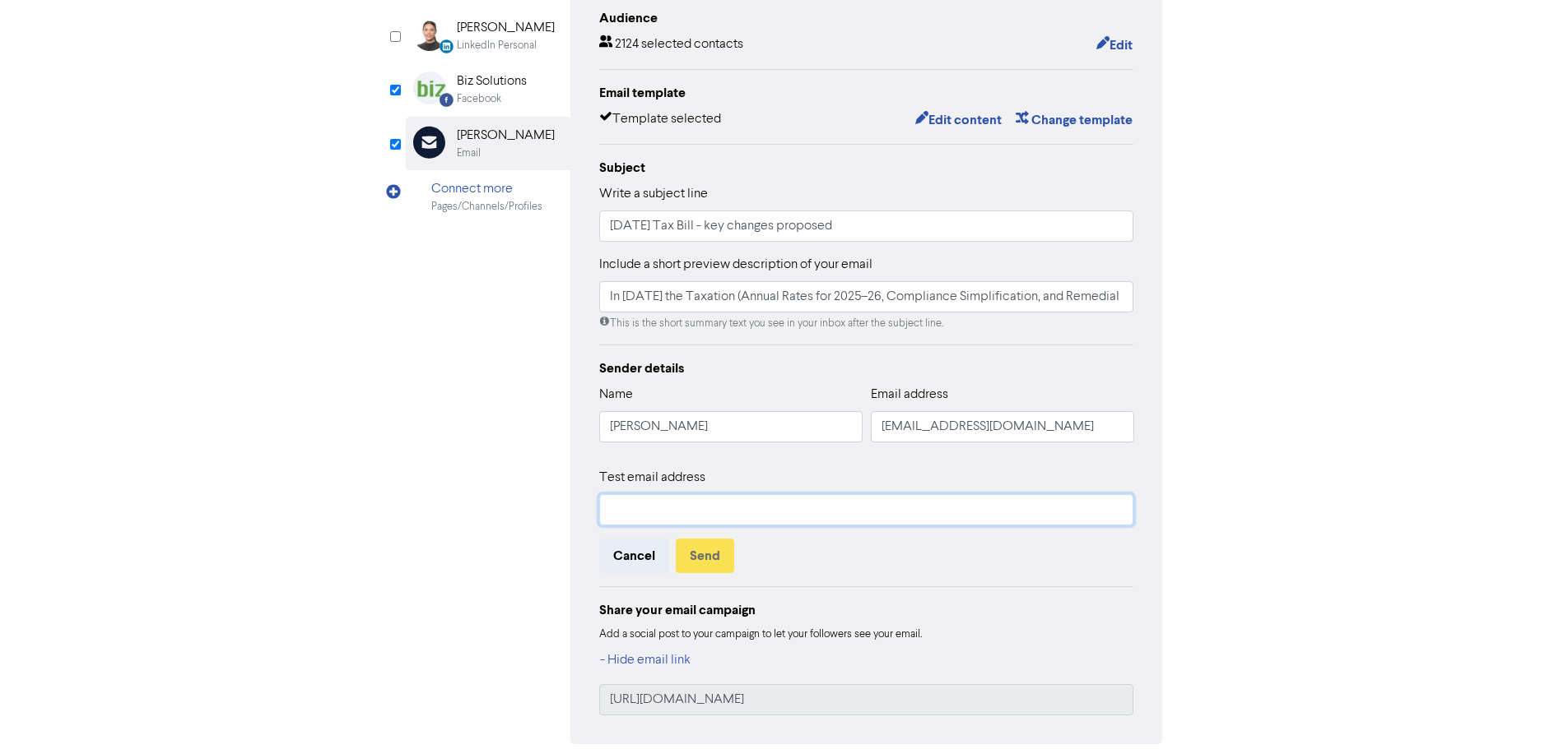
paste input "[EMAIL_ADDRESS][DOMAIN_NAME]"
type input "[EMAIL_ADDRESS][DOMAIN_NAME]"
click at [828, 576] on div "Sender details Name [PERSON_NAME] Email address [EMAIL_ADDRESS][DOMAIN_NAME] Te…" at bounding box center [867, 537] width 535 height 357
click at [694, 551] on button "Send" at bounding box center [705, 556] width 58 height 35
